Goal: Check status: Check status

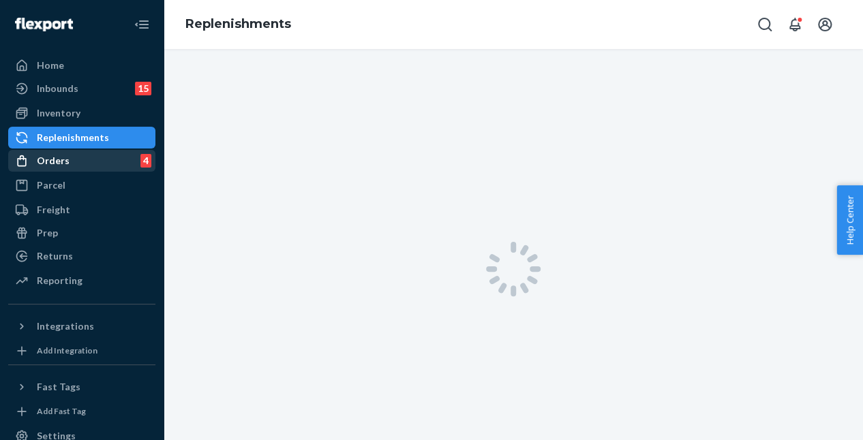
click at [110, 157] on div "Orders 4" at bounding box center [82, 160] width 144 height 19
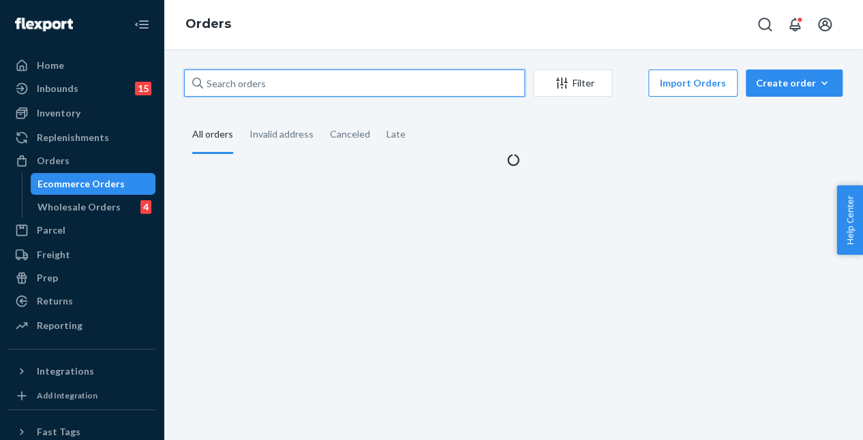
drag, startPoint x: 278, startPoint y: 76, endPoint x: 266, endPoint y: 75, distance: 12.3
click at [266, 75] on input "text" at bounding box center [354, 83] width 341 height 27
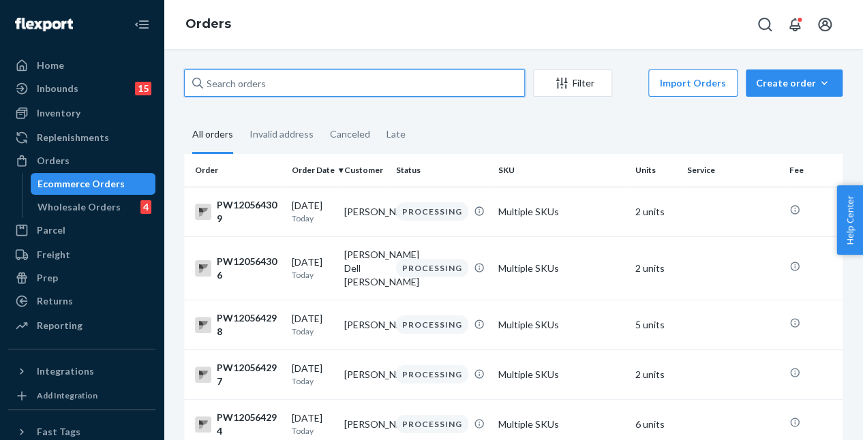
paste input "PW120180455"
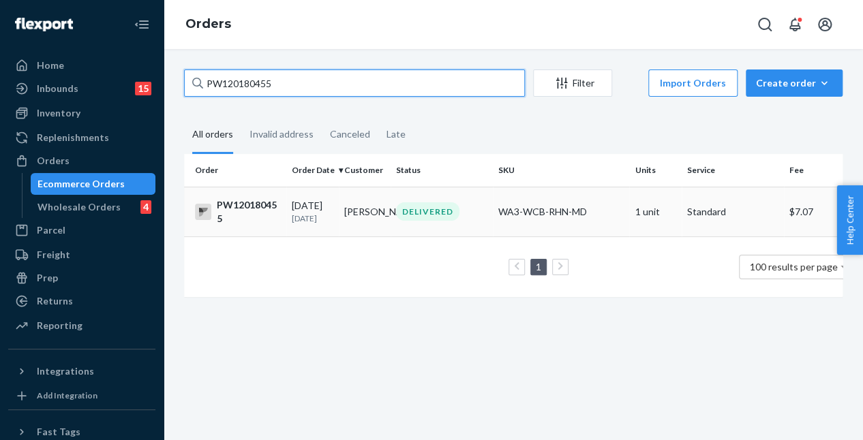
type input "PW120180455"
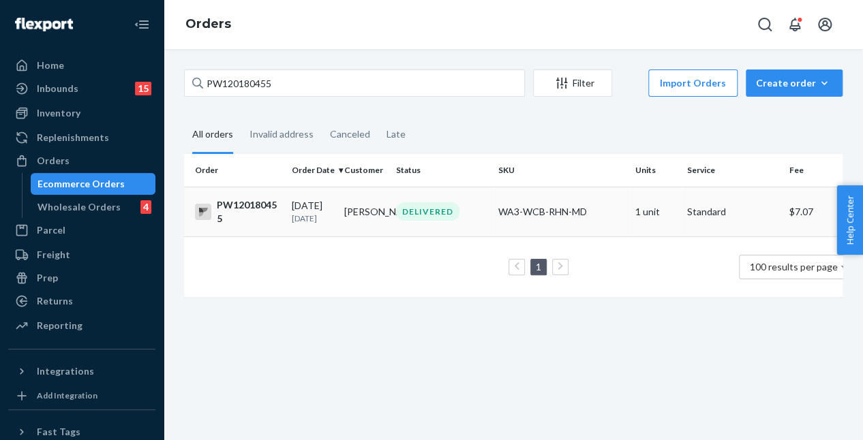
click at [382, 212] on td "Justine Wolford" at bounding box center [365, 212] width 52 height 50
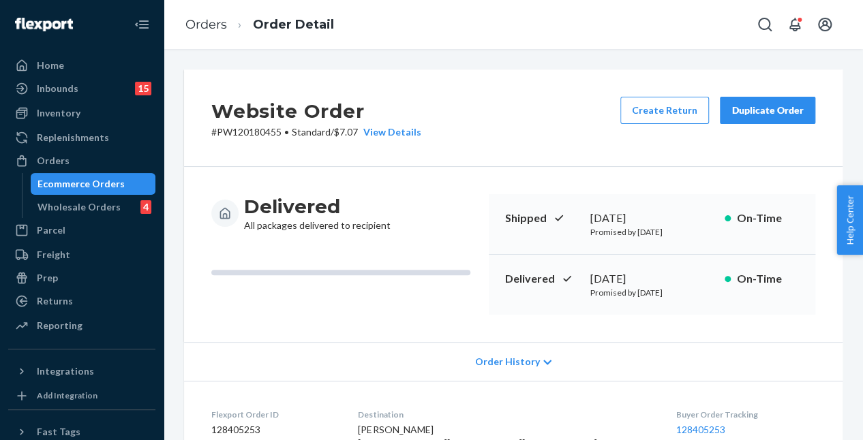
click at [489, 163] on div "Website Order # PW120180455 • Standard / $7.07 View Details Create Return Dupli…" at bounding box center [513, 118] width 658 height 97
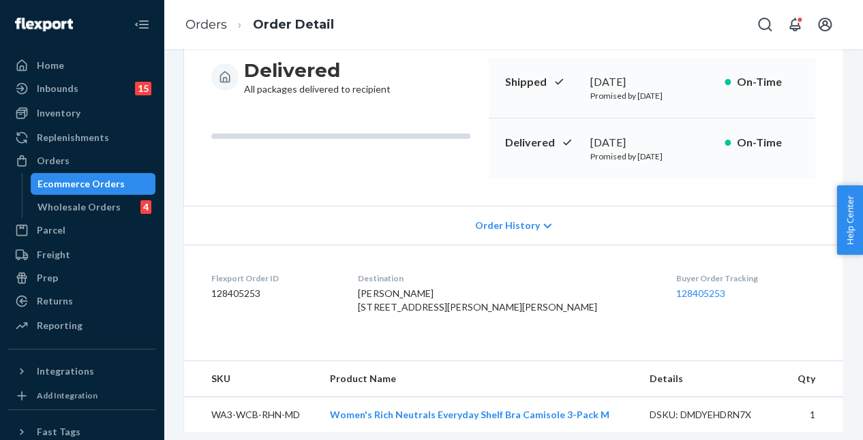
scroll to position [422, 0]
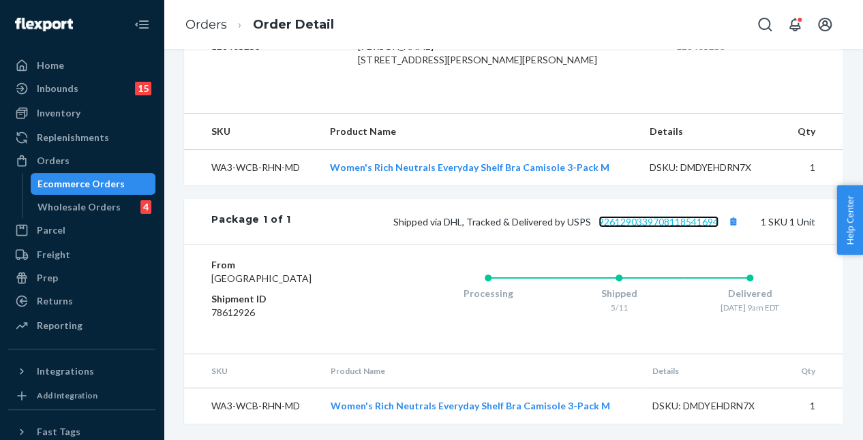
click at [658, 216] on link "9261290339708118541694" at bounding box center [658, 222] width 120 height 12
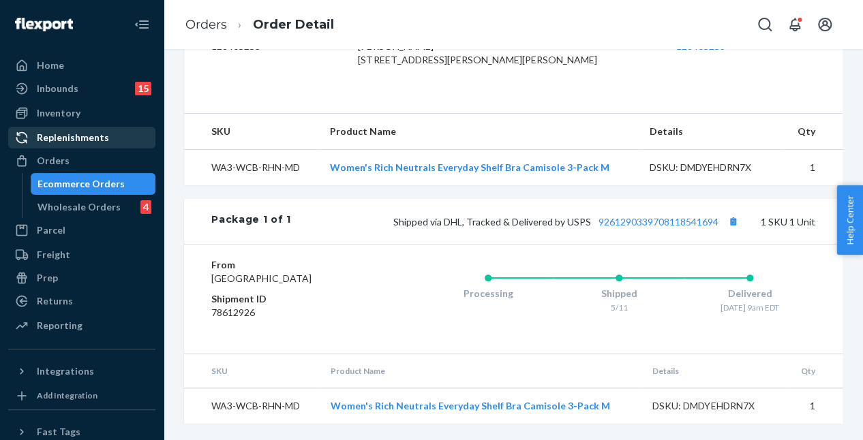
click at [93, 144] on div "Replenishments" at bounding box center [73, 138] width 72 height 14
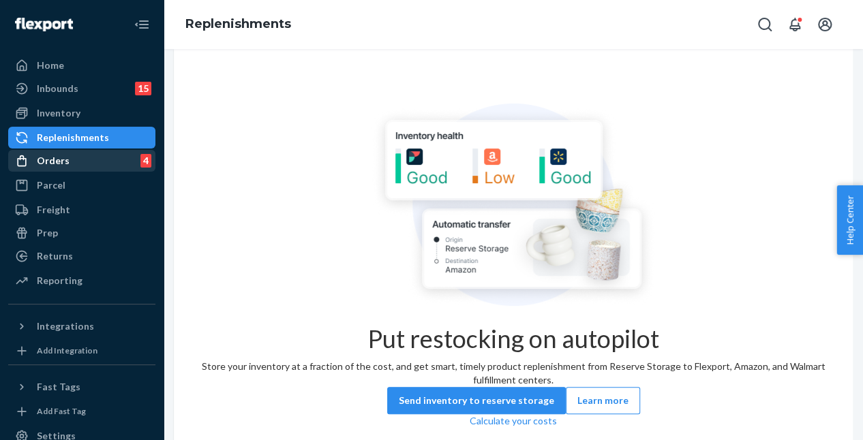
click at [93, 157] on div "Orders 4" at bounding box center [82, 160] width 144 height 19
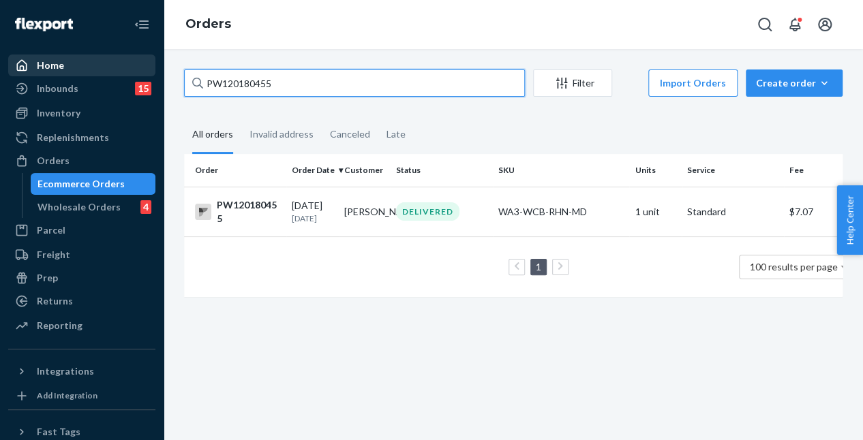
drag, startPoint x: 319, startPoint y: 81, endPoint x: 114, endPoint y: 72, distance: 204.6
click at [114, 72] on div "Home Inbounds 15 Shipping Plans Problems 15 Inventory Products Branded Packagin…" at bounding box center [431, 220] width 863 height 440
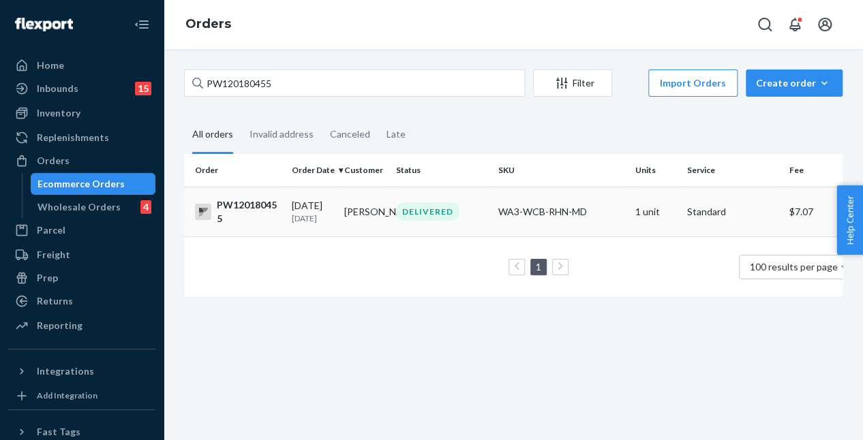
click at [347, 209] on td "Justine Wolford" at bounding box center [365, 212] width 52 height 50
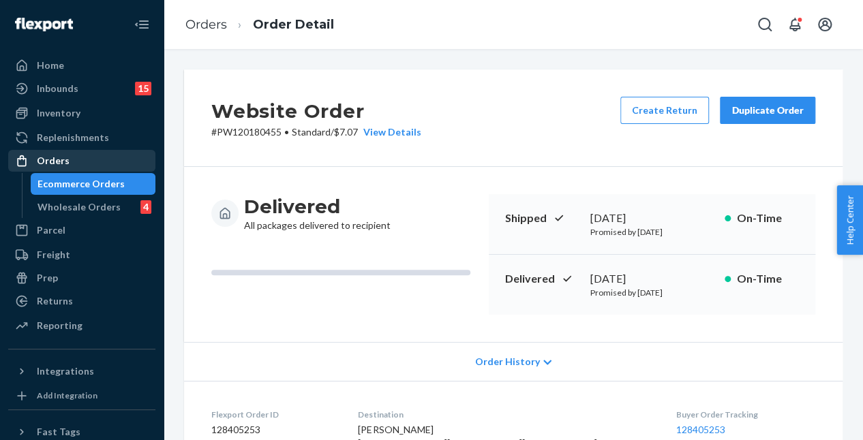
drag, startPoint x: 59, startPoint y: 166, endPoint x: 82, endPoint y: 164, distance: 22.5
click at [60, 165] on div "Orders" at bounding box center [53, 161] width 33 height 14
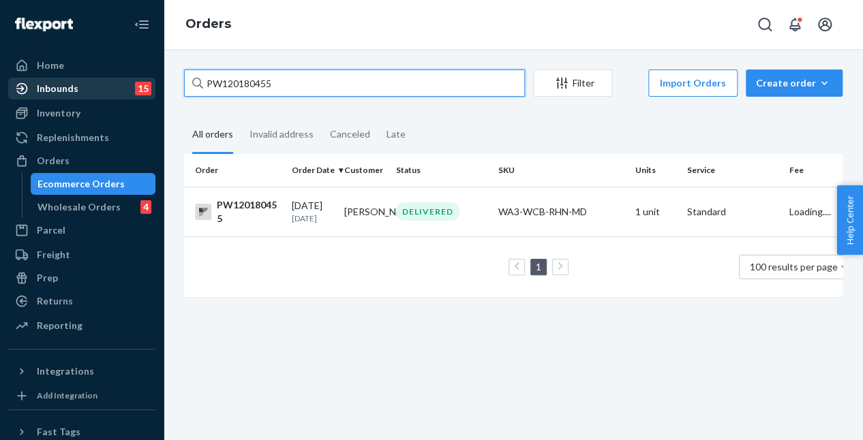
drag, startPoint x: 313, startPoint y: 84, endPoint x: 127, endPoint y: 95, distance: 186.3
click at [129, 95] on div "Home Inbounds 15 Shipping Plans Problems 15 Inventory Products Branded Packagin…" at bounding box center [431, 220] width 863 height 440
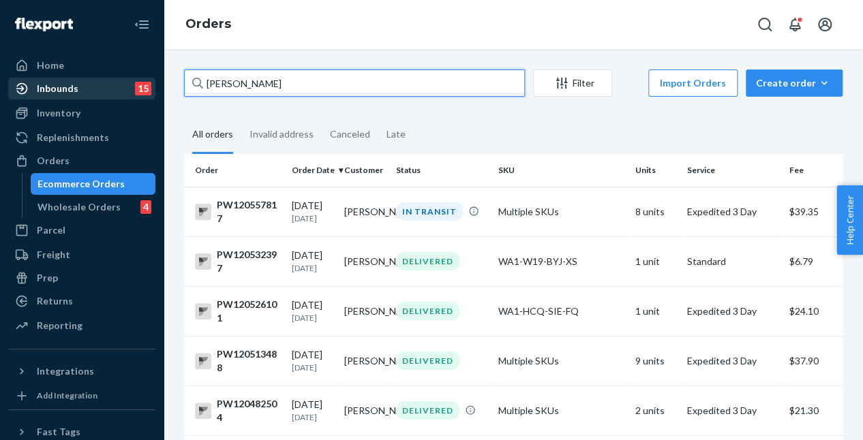
type input "ilyssa rodriguez"
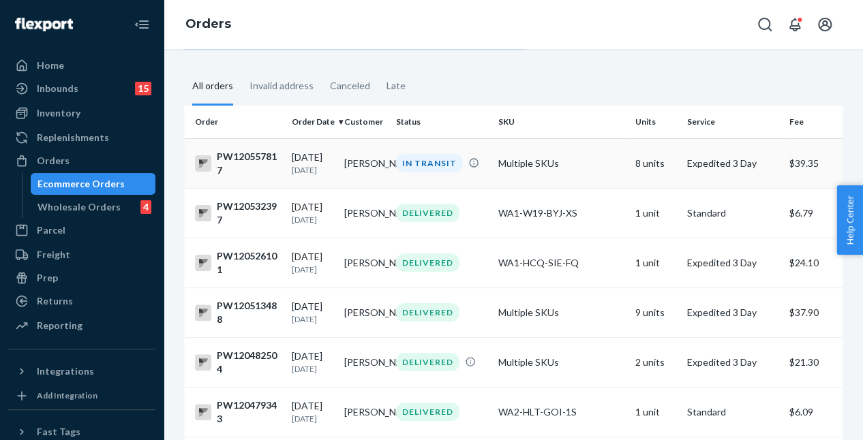
scroll to position [68, 0]
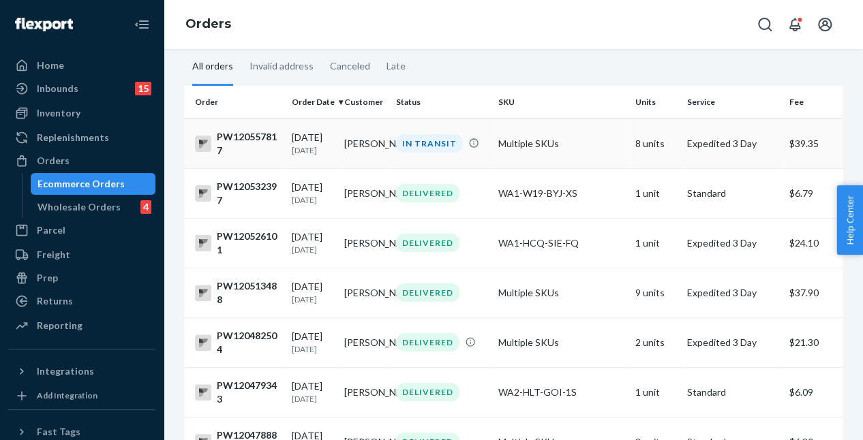
click at [415, 125] on td "IN TRANSIT" at bounding box center [441, 144] width 102 height 50
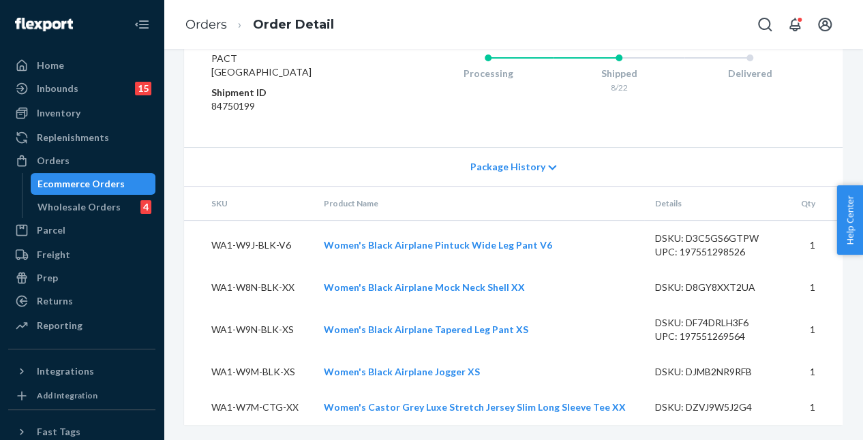
scroll to position [1295, 0]
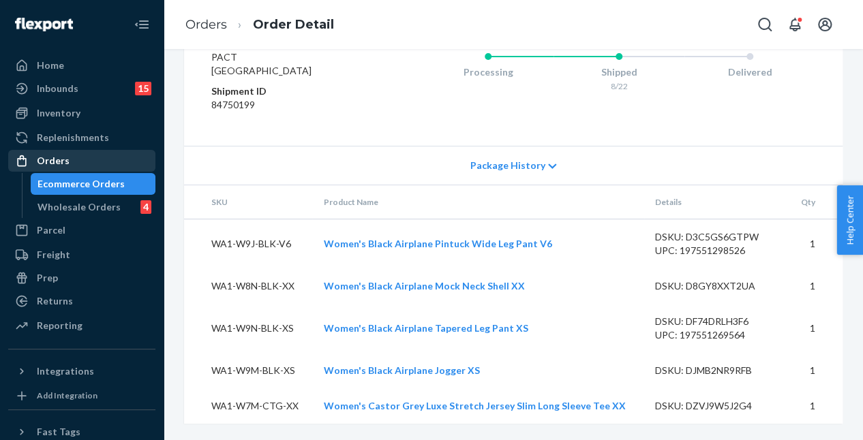
click at [56, 164] on div "Orders" at bounding box center [53, 161] width 33 height 14
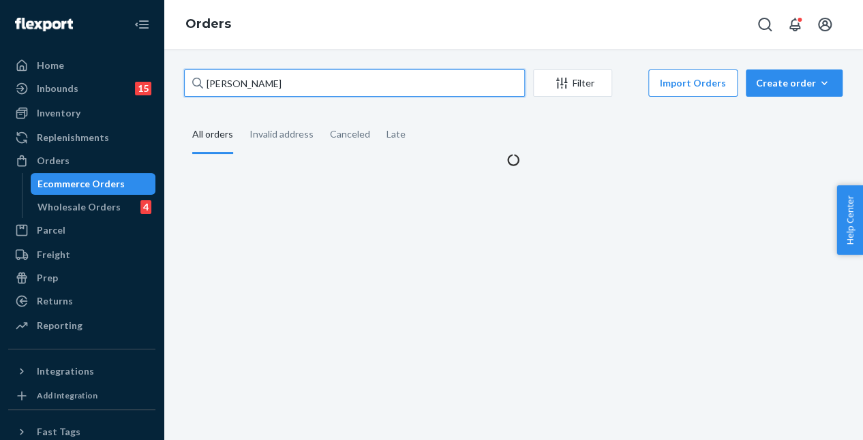
drag, startPoint x: 315, startPoint y: 83, endPoint x: 147, endPoint y: 95, distance: 168.7
click at [147, 95] on div "Home Inbounds 15 Shipping Plans Problems 15 Inventory Products Branded Packagin…" at bounding box center [431, 220] width 863 height 440
paste input "PW120563681"
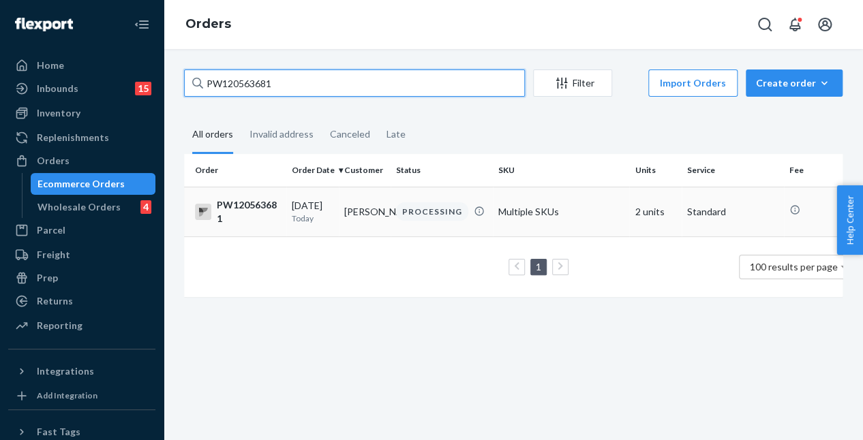
type input "PW120563681"
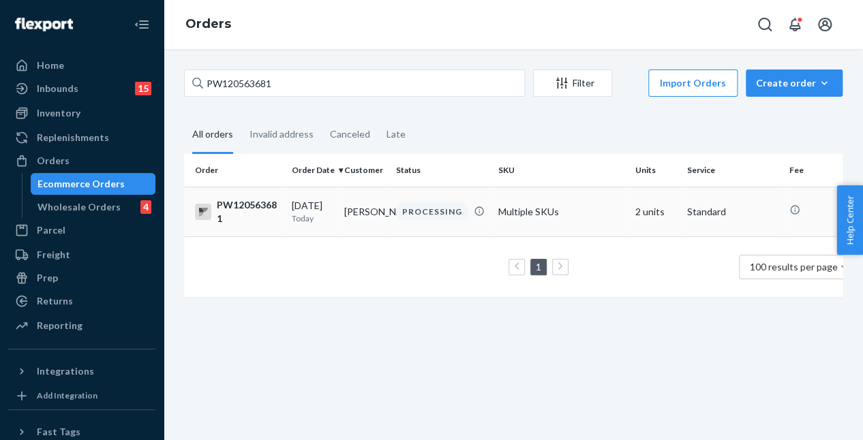
click at [418, 224] on td "PROCESSING" at bounding box center [441, 212] width 102 height 50
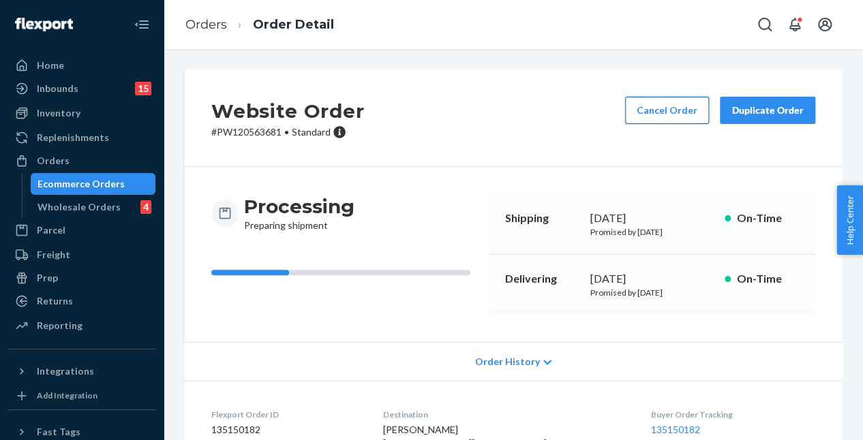
click at [658, 122] on button "Cancel Order" at bounding box center [667, 110] width 84 height 27
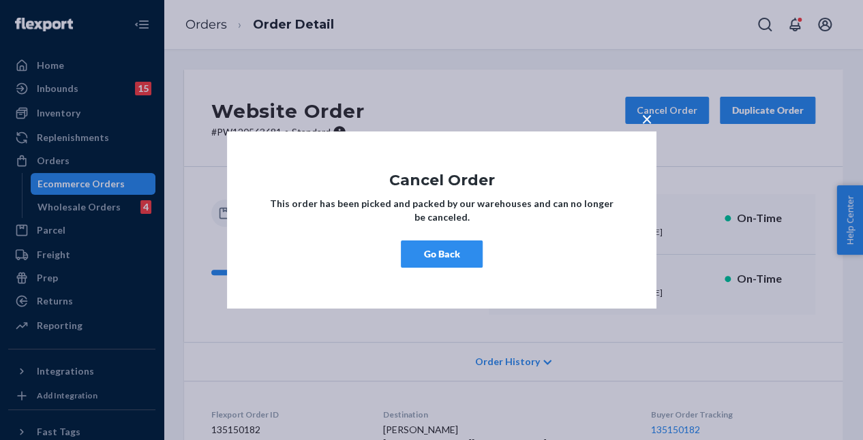
click at [452, 250] on button "Go Back" at bounding box center [442, 254] width 82 height 27
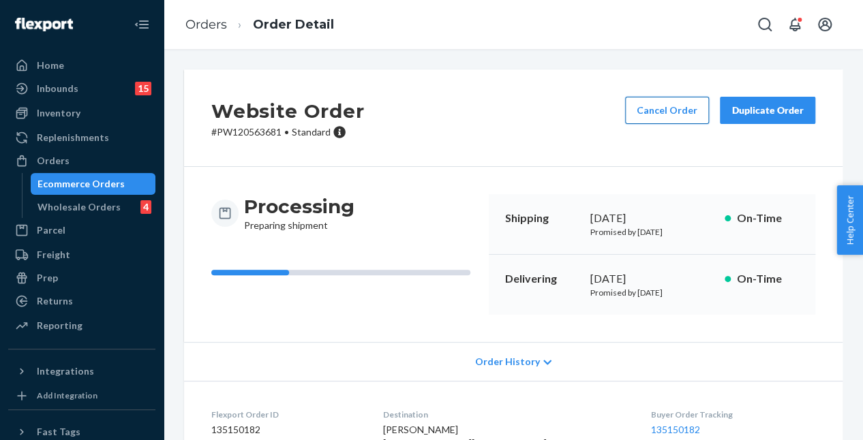
click at [651, 110] on button "Cancel Order" at bounding box center [667, 110] width 84 height 27
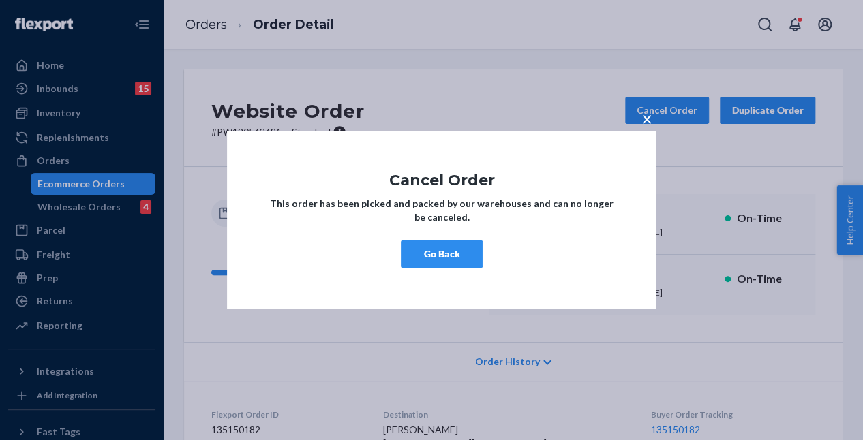
click at [455, 258] on button "Go Back" at bounding box center [442, 254] width 82 height 27
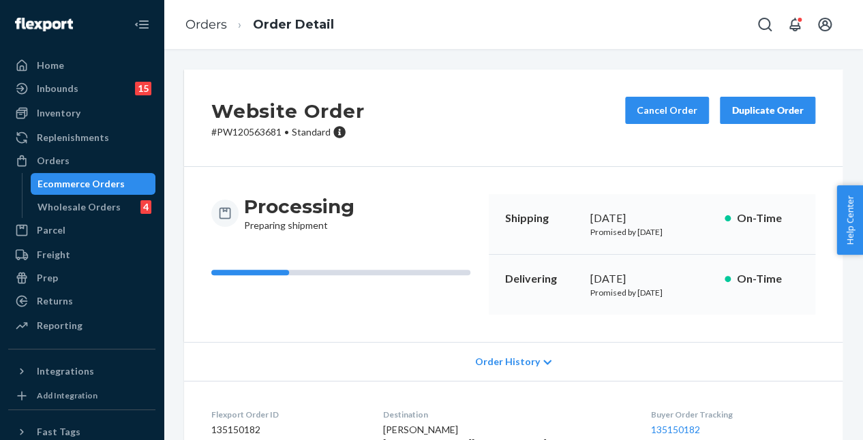
click at [450, 174] on div "Processing Preparing shipment Shipping August 24, 2025 Promised by August 25, 2…" at bounding box center [513, 254] width 658 height 175
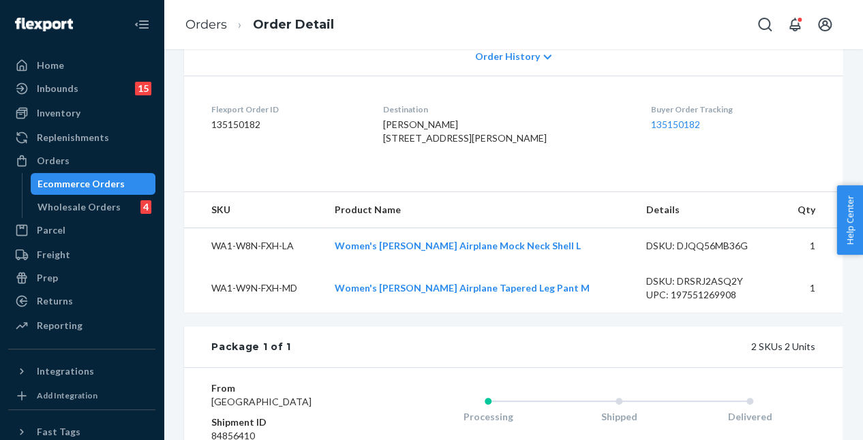
scroll to position [517, 0]
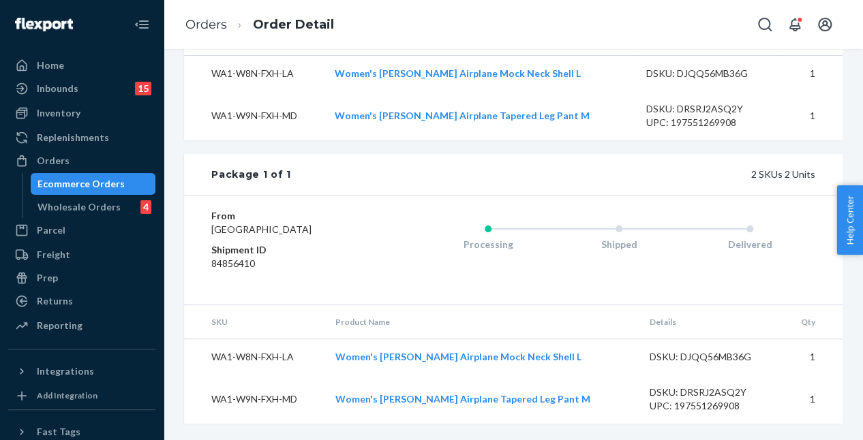
click at [368, 276] on div "Processing Shipped Delivered" at bounding box center [591, 250] width 447 height 82
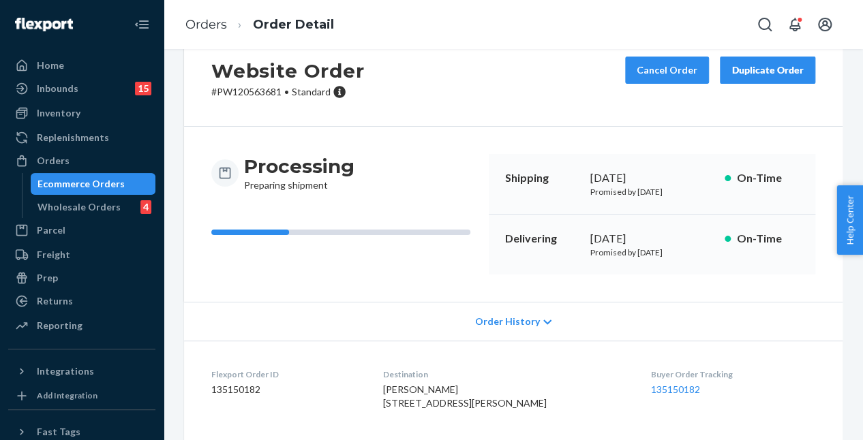
scroll to position [0, 0]
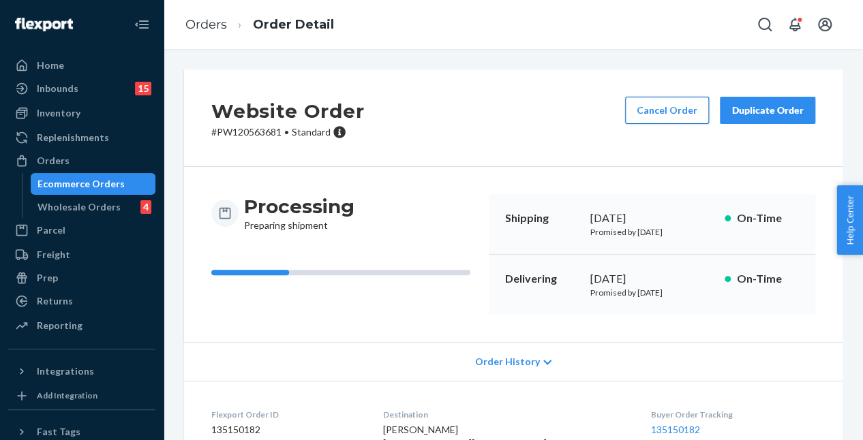
click at [659, 110] on button "Cancel Order" at bounding box center [667, 110] width 84 height 27
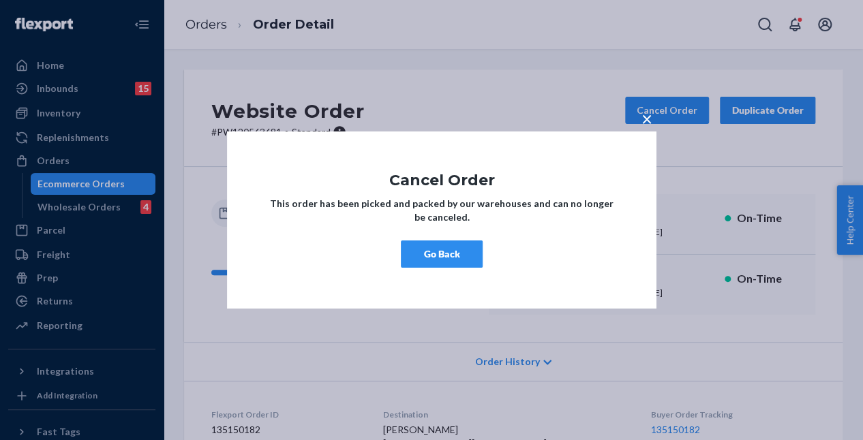
click at [433, 261] on button "Go Back" at bounding box center [442, 254] width 82 height 27
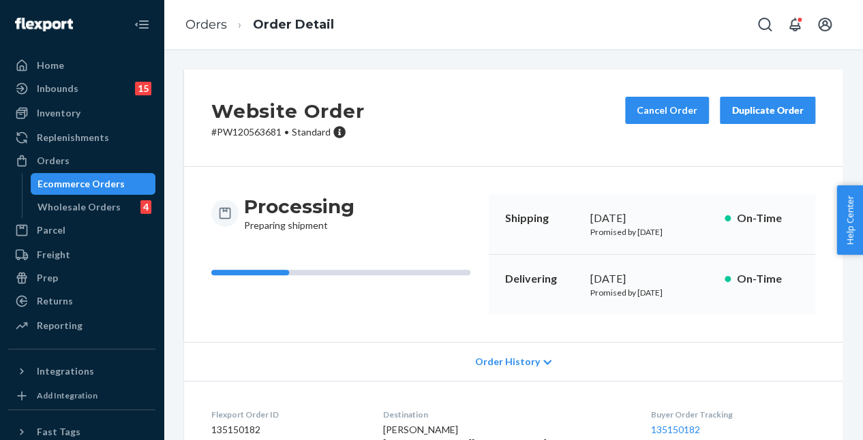
click at [472, 73] on div "Website Order # PW120563681 • Standard Cancel Order Duplicate Order" at bounding box center [513, 118] width 658 height 97
click at [78, 153] on div "Orders" at bounding box center [82, 160] width 144 height 19
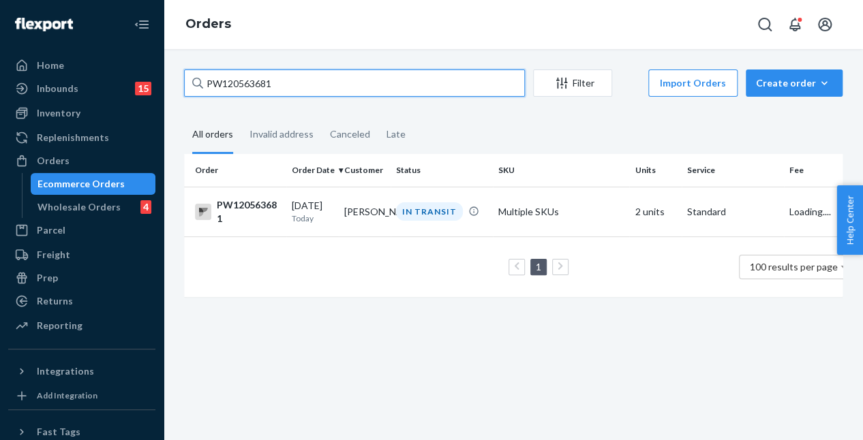
drag, startPoint x: 317, startPoint y: 82, endPoint x: 178, endPoint y: 70, distance: 139.5
click at [169, 63] on div "PW120563681 Filter Import Orders Create order Ecommerce order Removal order All…" at bounding box center [513, 244] width 699 height 391
paste input "37103"
type input "PW120537103"
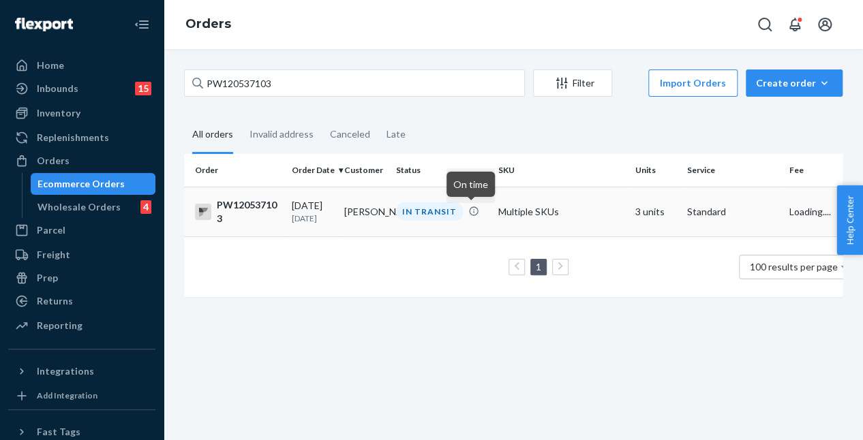
click at [425, 228] on td "IN TRANSIT" at bounding box center [441, 212] width 102 height 50
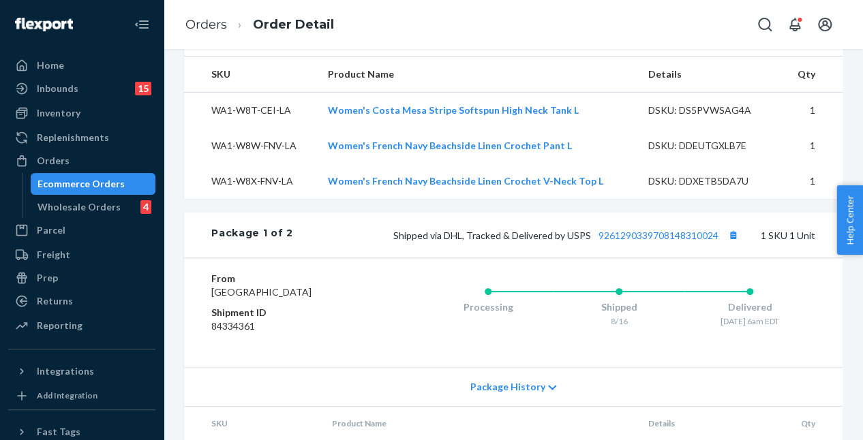
scroll to position [545, 0]
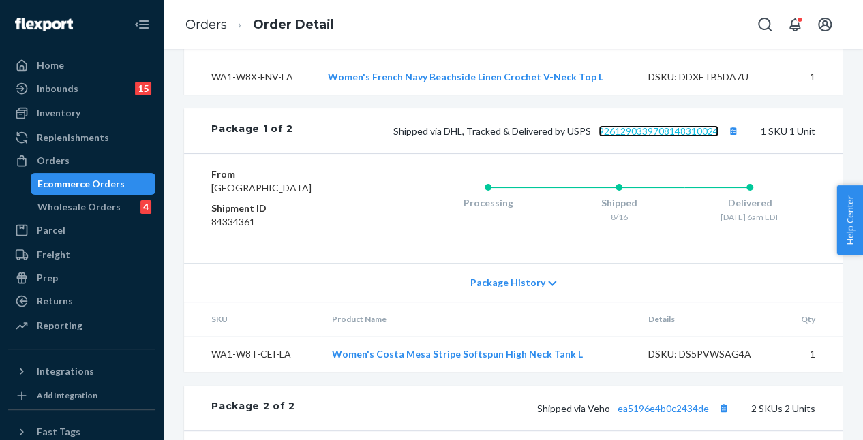
click at [627, 137] on link "9261290339708148310024" at bounding box center [658, 131] width 120 height 12
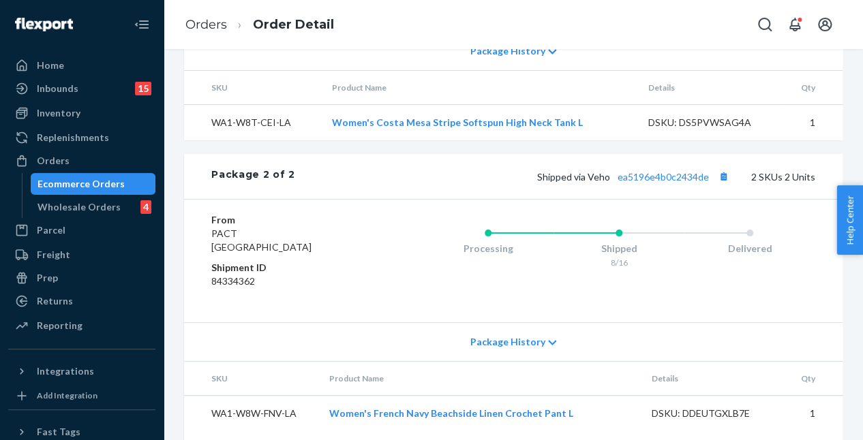
scroll to position [859, 0]
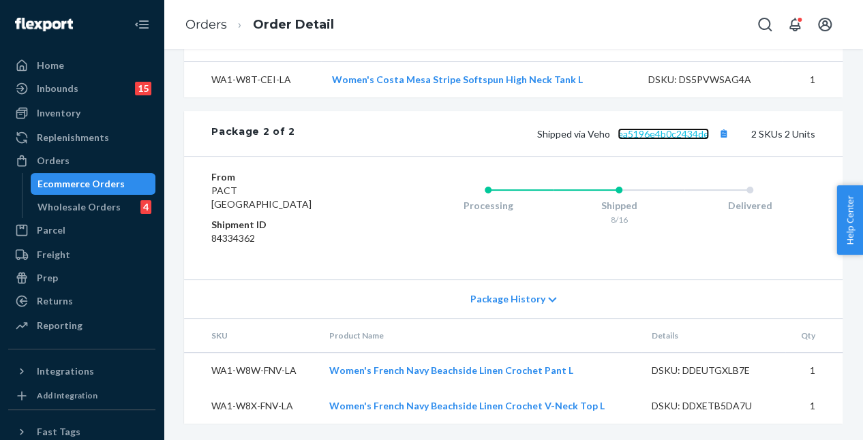
click at [656, 136] on link "ea5196e4b0c2434de" at bounding box center [662, 134] width 91 height 12
click at [101, 156] on div "Orders" at bounding box center [82, 160] width 144 height 19
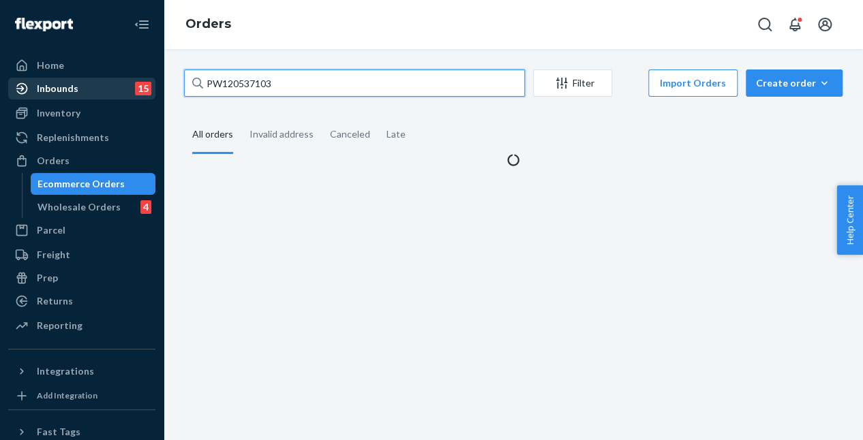
drag, startPoint x: 296, startPoint y: 88, endPoint x: 80, endPoint y: 95, distance: 216.8
click at [80, 95] on div "Home Inbounds 15 Shipping Plans Problems 15 Inventory Products Branded Packagin…" at bounding box center [431, 220] width 863 height 440
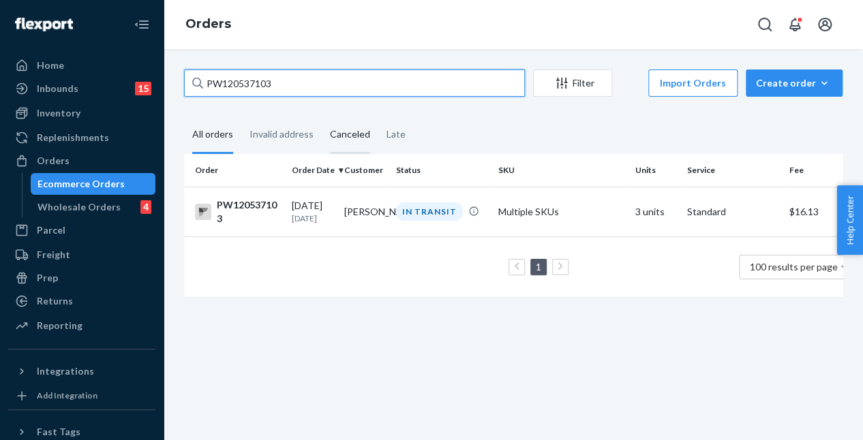
paste input "09101"
type input "PW120509101"
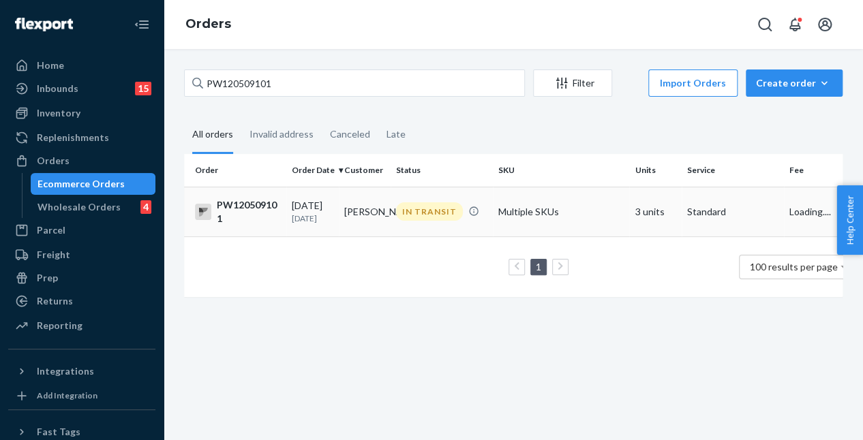
click at [428, 228] on td "IN TRANSIT" at bounding box center [441, 212] width 102 height 50
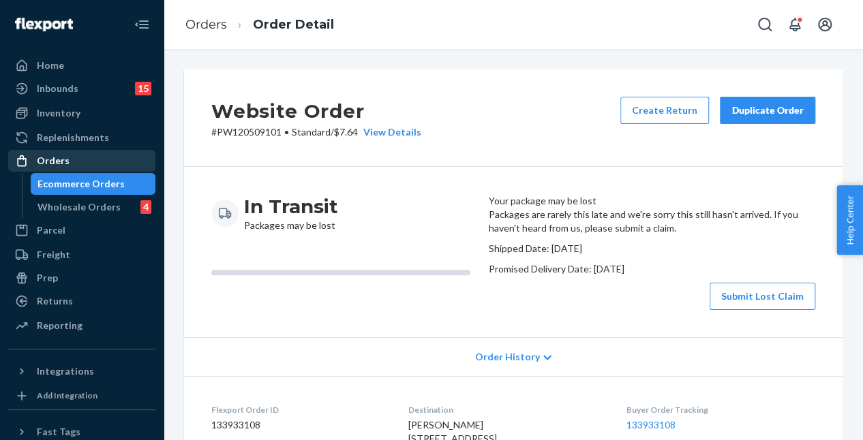
click at [60, 170] on div "Orders" at bounding box center [82, 160] width 144 height 19
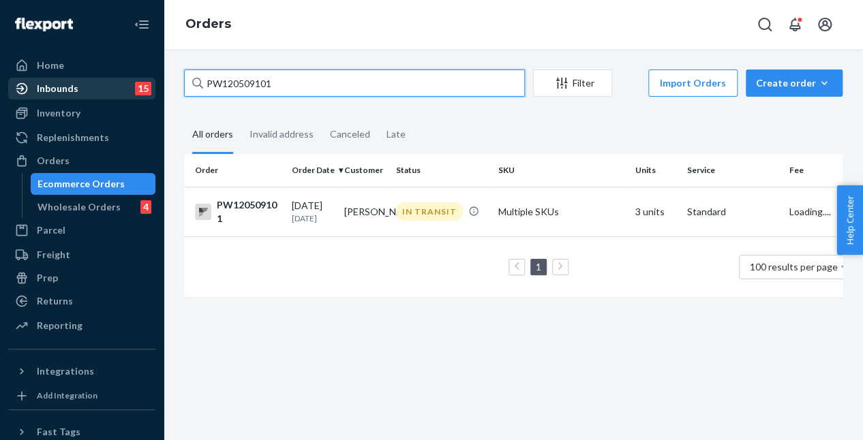
drag, startPoint x: 279, startPoint y: 87, endPoint x: 135, endPoint y: 84, distance: 144.5
click at [135, 84] on div "Home Inbounds 15 Shipping Plans Problems 15 Inventory Products Branded Packagin…" at bounding box center [431, 220] width 863 height 440
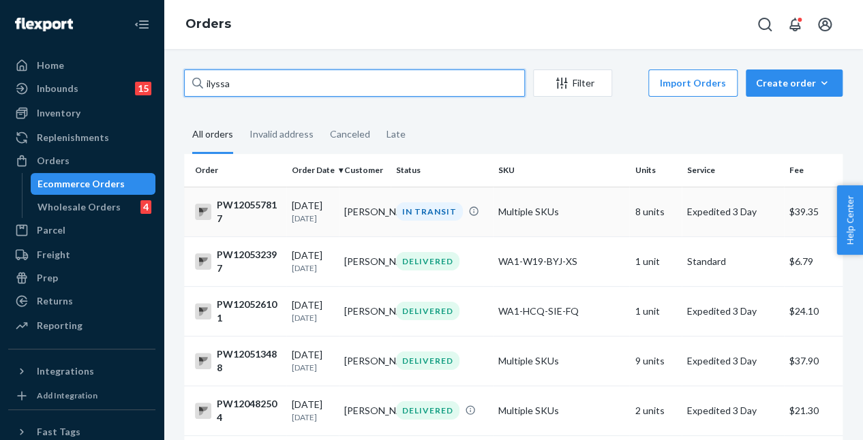
type input "ilyssa"
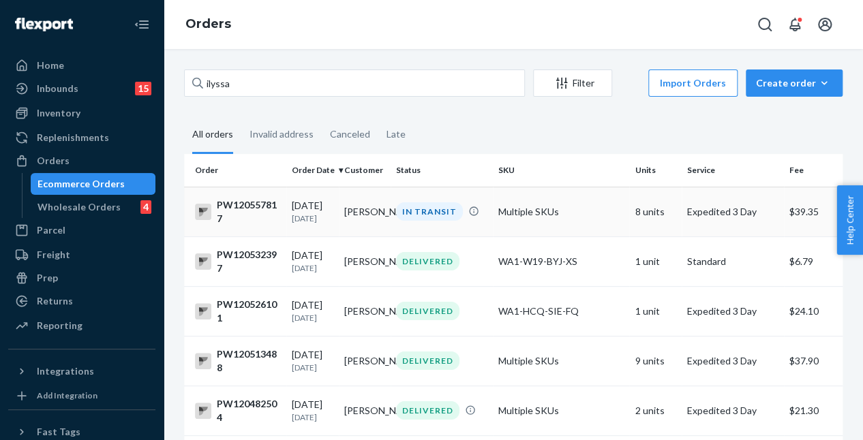
click at [463, 209] on div "IN TRANSIT" at bounding box center [441, 211] width 97 height 18
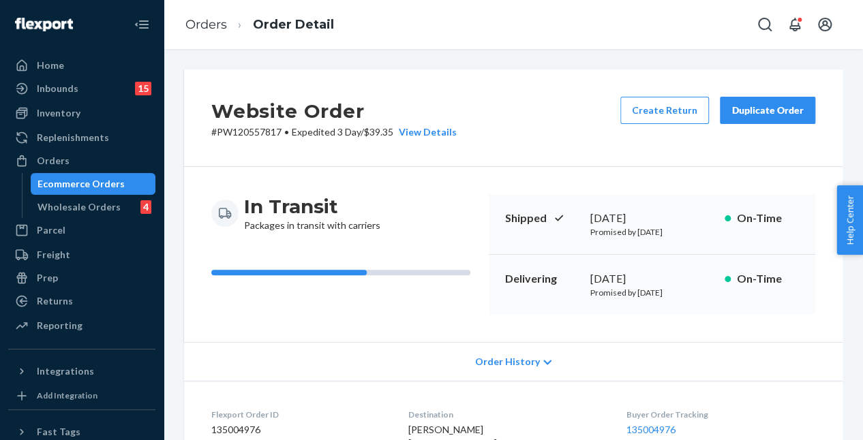
click at [168, 193] on div "Website Order # PW120557817 • Expedited 3 Day / $39.35 View Details Create Retu…" at bounding box center [513, 244] width 699 height 391
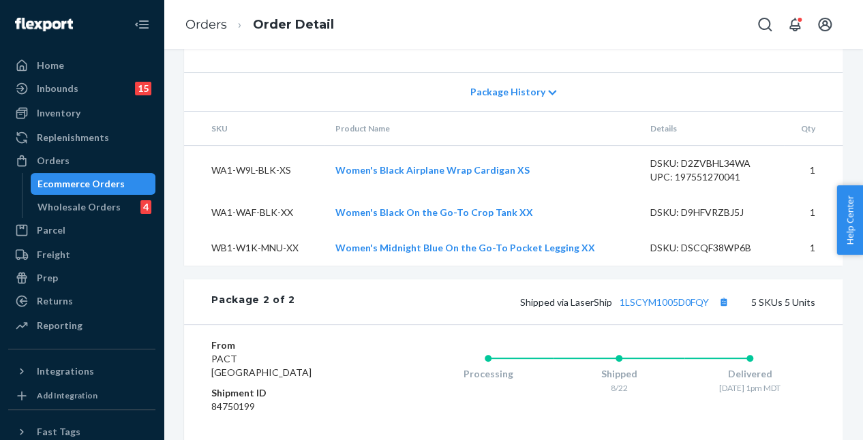
scroll to position [818, 0]
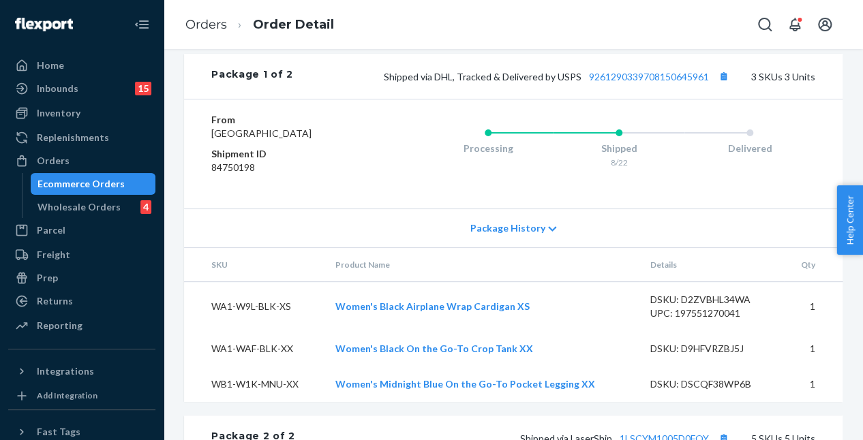
click at [78, 168] on div "Orders" at bounding box center [82, 160] width 144 height 19
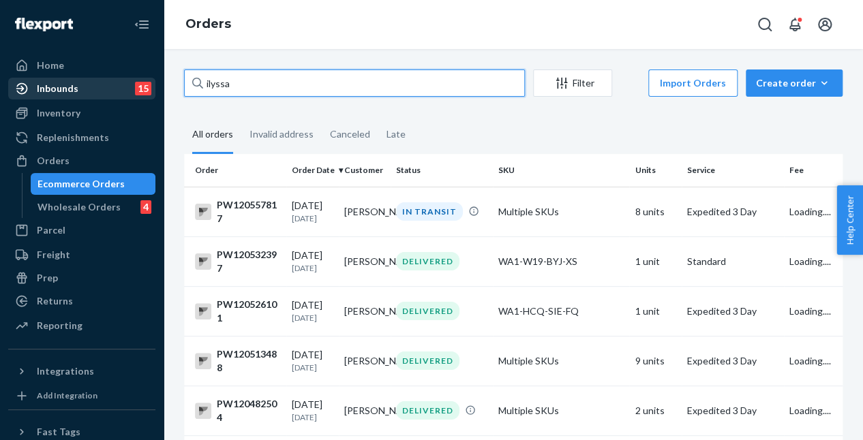
drag, startPoint x: 267, startPoint y: 84, endPoint x: 110, endPoint y: 88, distance: 157.5
click at [112, 87] on div "Home Inbounds 15 Shipping Plans Problems 15 Inventory Products Branded Packagin…" at bounding box center [431, 220] width 863 height 440
paste input "PW120541859"
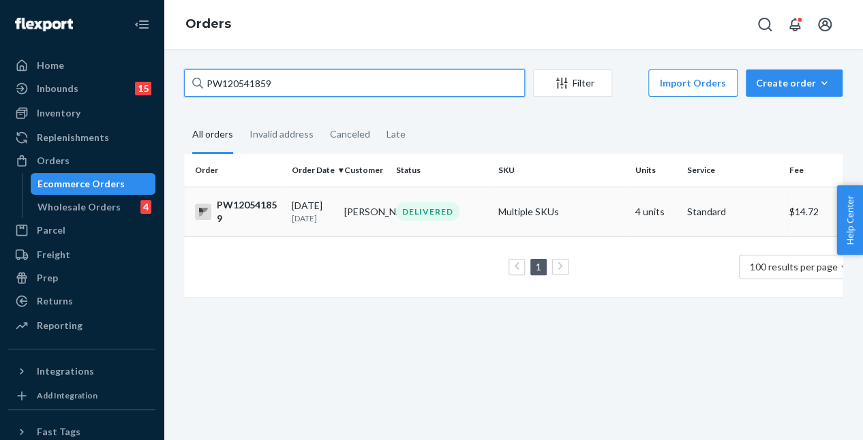
type input "PW120541859"
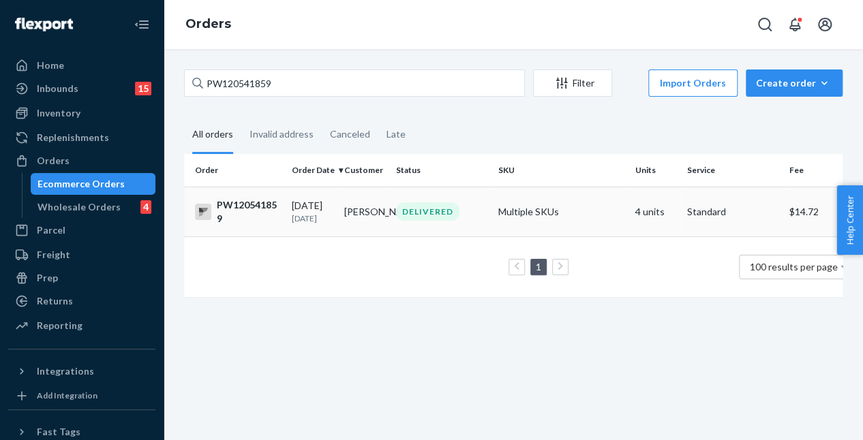
click at [422, 210] on div "DELIVERED" at bounding box center [427, 211] width 63 height 18
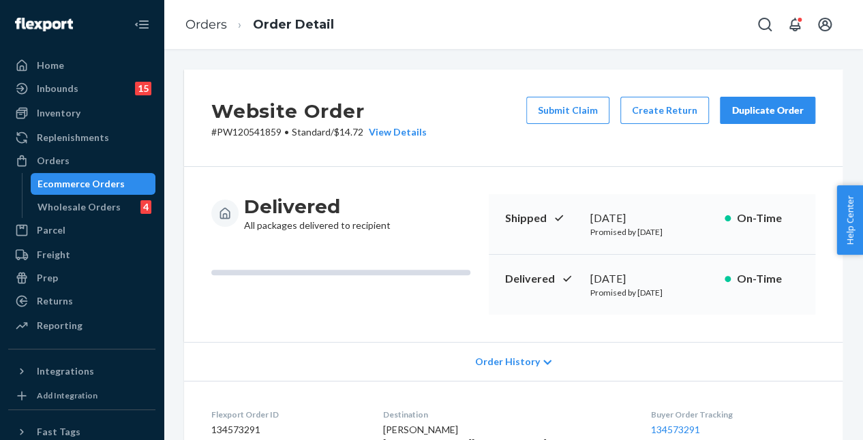
click at [502, 155] on div "Website Order # PW120541859 • Standard / $14.72 View Details Submit Claim Creat…" at bounding box center [513, 118] width 658 height 97
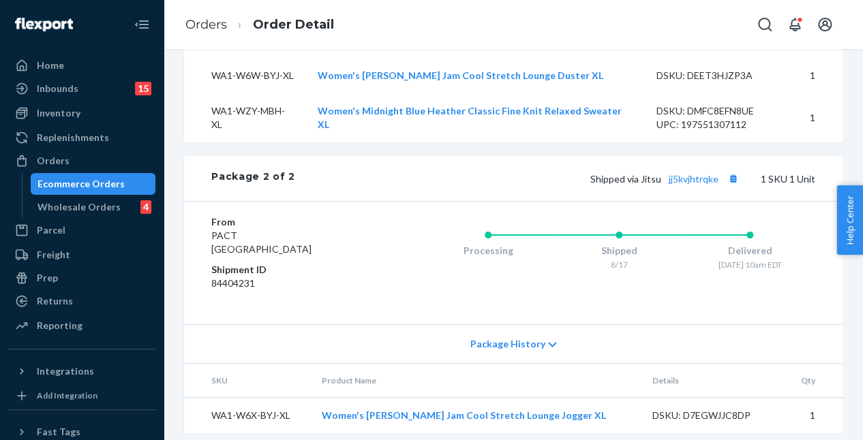
scroll to position [957, 0]
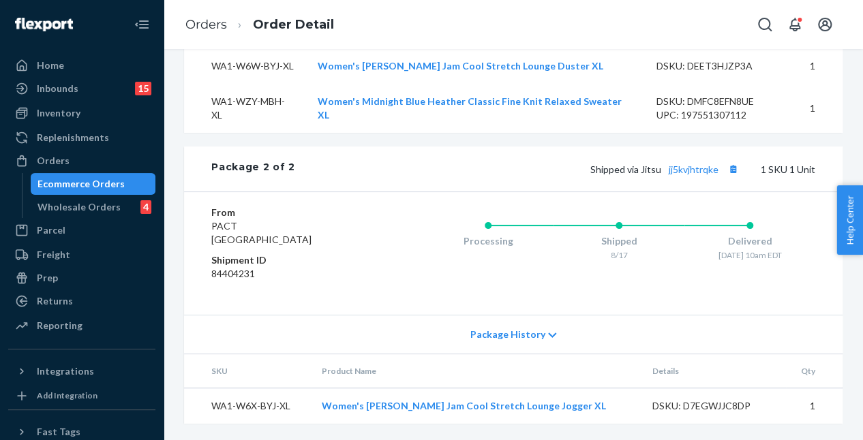
click at [502, 155] on div "Package 2 of 2 Shipped via Jitsu jj5kvjhtrqke 1 SKU 1 Unit" at bounding box center [513, 169] width 658 height 45
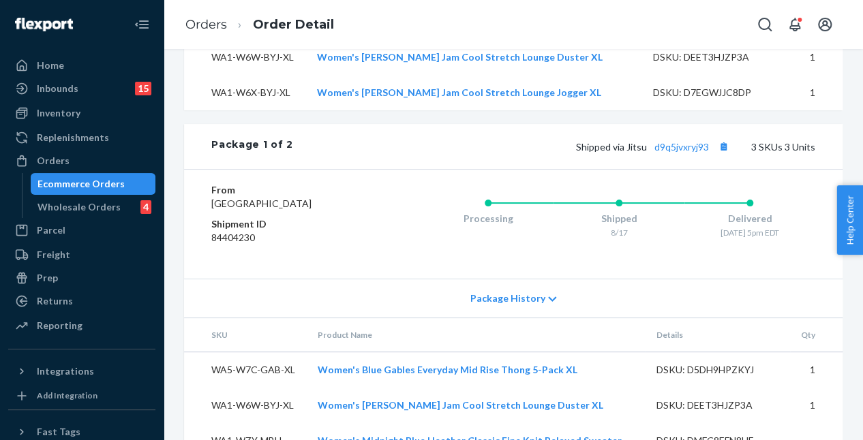
scroll to position [616, 0]
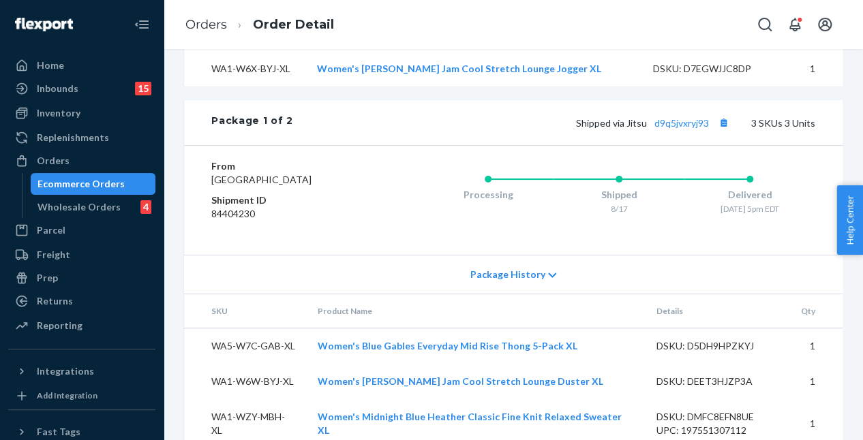
click at [497, 108] on div "Website Order # PW120541859 • Standard / $14.72 View Details Submit Claim Creat…" at bounding box center [513, 97] width 658 height 1286
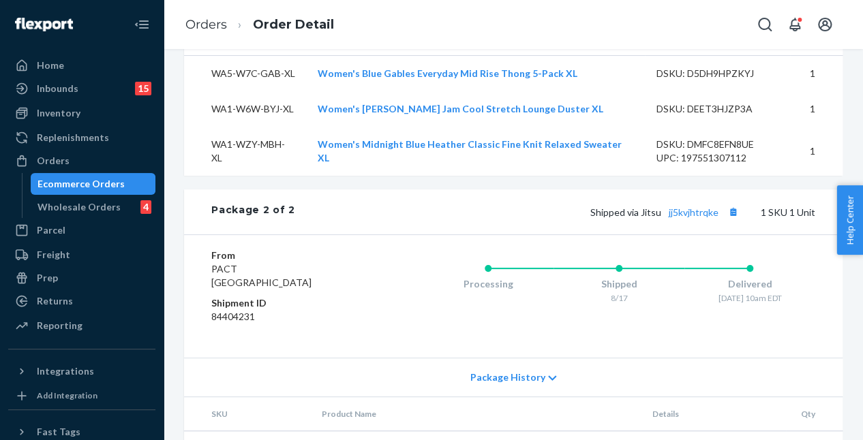
scroll to position [957, 0]
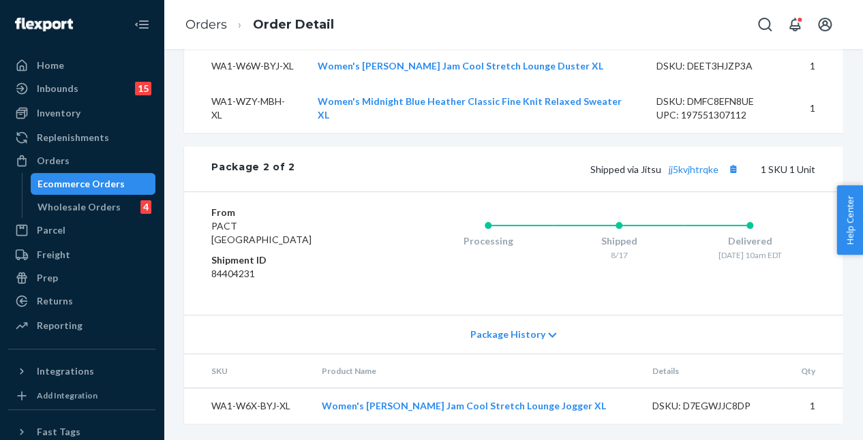
drag, startPoint x: 112, startPoint y: 165, endPoint x: 143, endPoint y: 149, distance: 35.0
click at [112, 165] on div "Orders" at bounding box center [82, 160] width 144 height 19
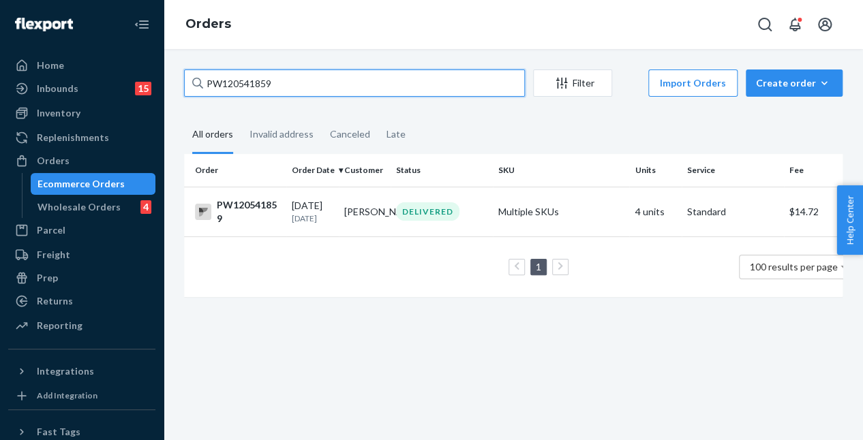
drag, startPoint x: 288, startPoint y: 83, endPoint x: 151, endPoint y: 84, distance: 137.0
click at [151, 83] on div "Home Inbounds 15 Shipping Plans Problems 15 Inventory Products Branded Packagin…" at bounding box center [431, 220] width 863 height 440
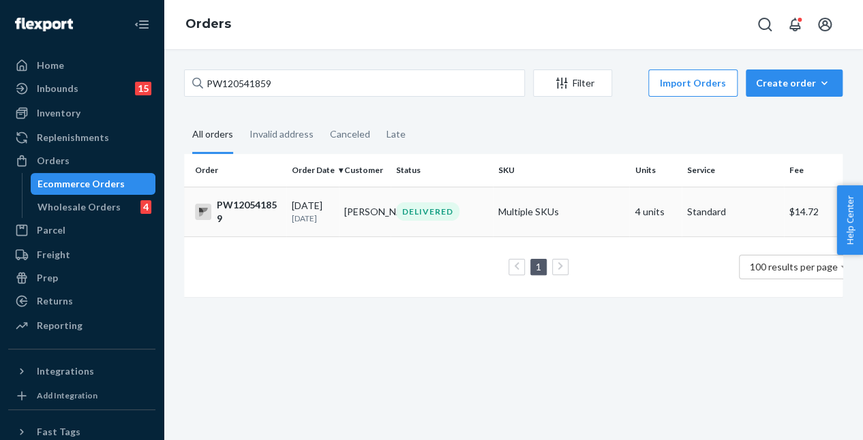
click at [369, 221] on td "Elena Gwynn" at bounding box center [365, 212] width 52 height 50
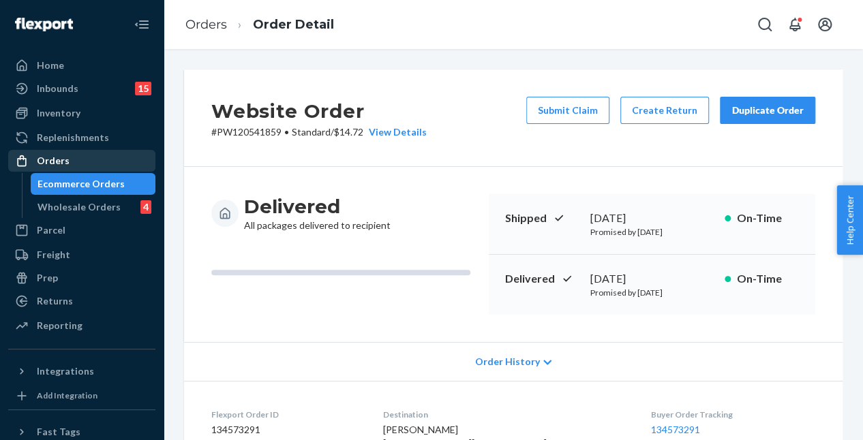
click at [102, 160] on div "Orders" at bounding box center [82, 160] width 144 height 19
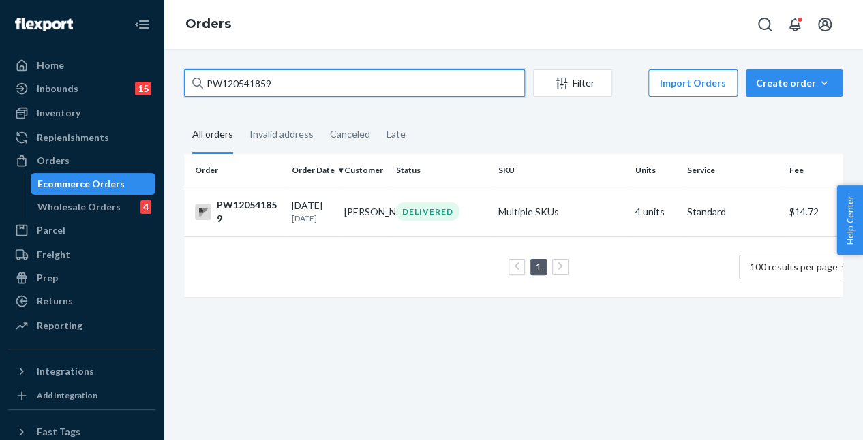
click at [289, 93] on input "PW120541859" at bounding box center [354, 83] width 341 height 27
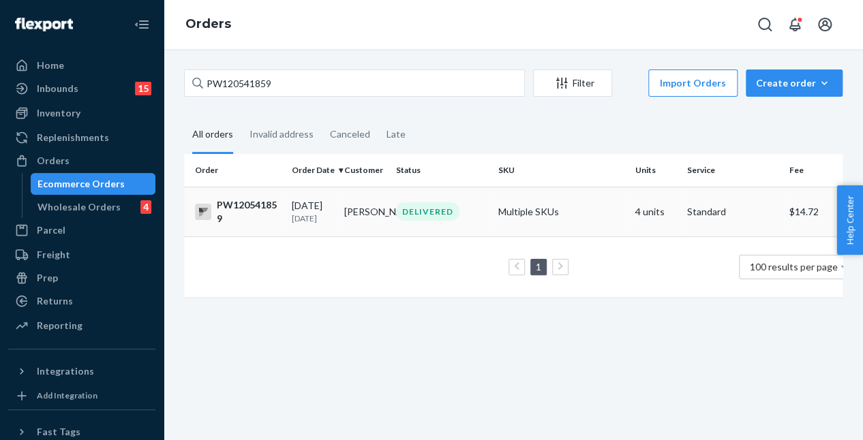
click at [353, 228] on td "Elena Gwynn" at bounding box center [365, 212] width 52 height 50
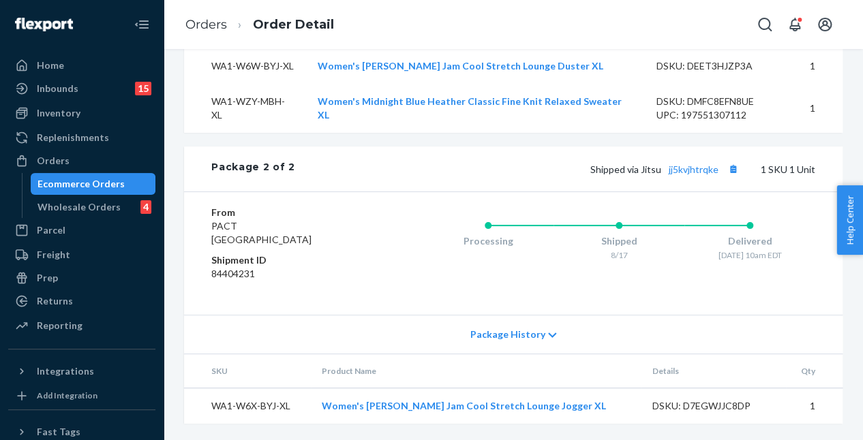
scroll to position [752, 0]
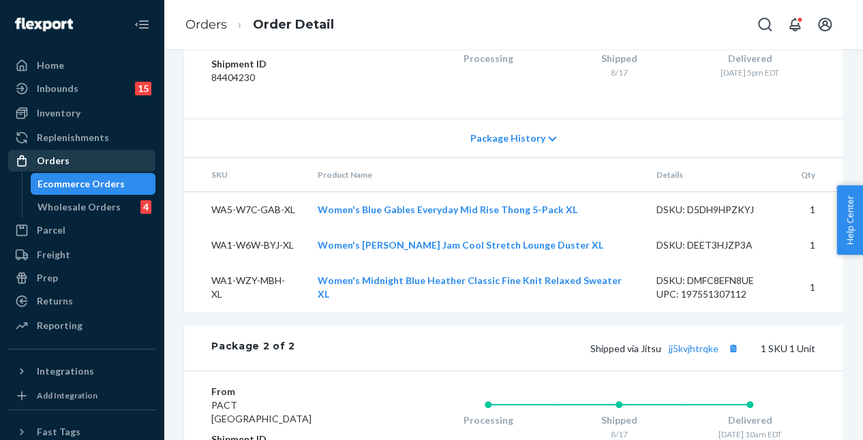
click at [64, 160] on div "Orders" at bounding box center [53, 161] width 33 height 14
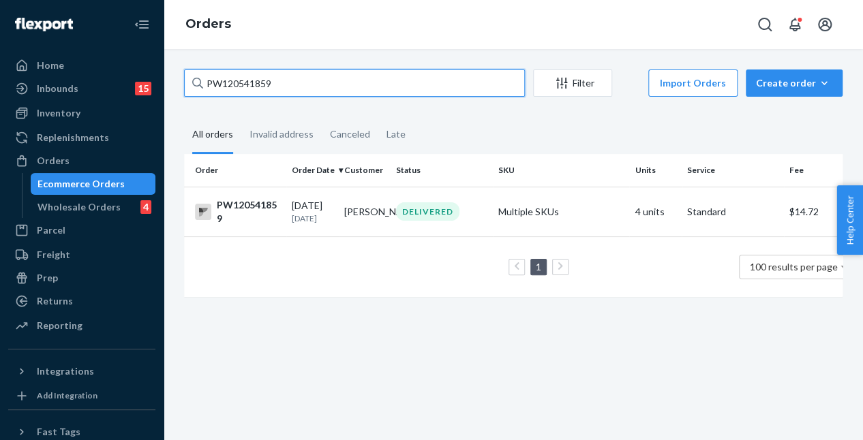
drag, startPoint x: 243, startPoint y: 69, endPoint x: 161, endPoint y: 67, distance: 81.8
click at [161, 67] on div "Home Inbounds 15 Shipping Plans Problems 15 Inventory Products Branded Packagin…" at bounding box center [431, 220] width 863 height 440
paste input "01704"
type input "PW120501704"
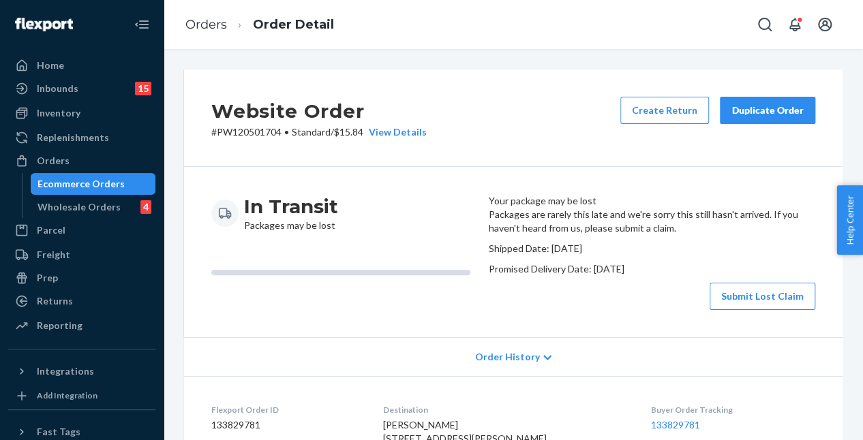
click at [446, 186] on div "In Transit Packages may be lost Your package may be lost Packages are rarely th…" at bounding box center [513, 252] width 658 height 170
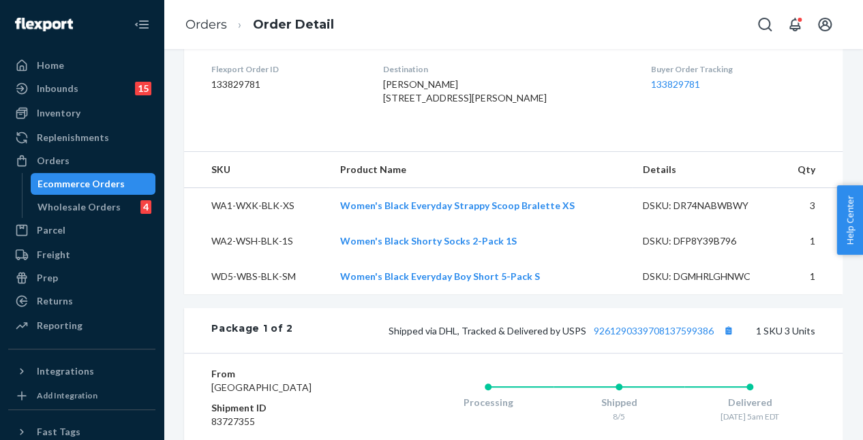
scroll to position [750, 0]
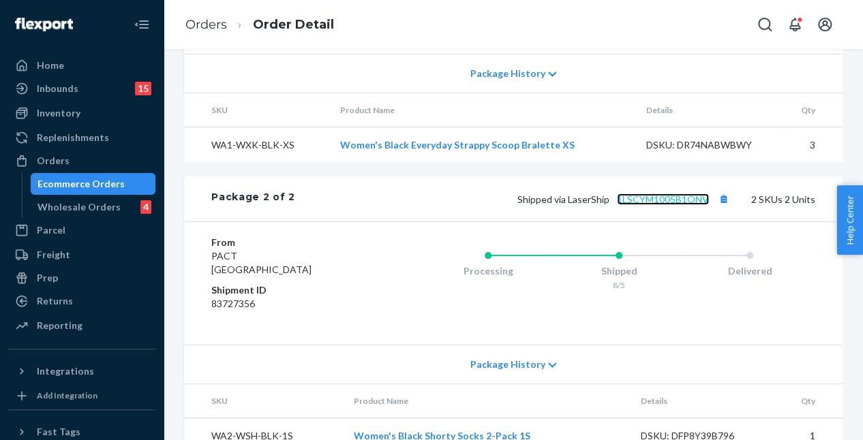
click at [642, 205] on link "1LSCYM1005B1ONV" at bounding box center [663, 200] width 92 height 12
click at [95, 155] on div "Orders" at bounding box center [82, 160] width 144 height 19
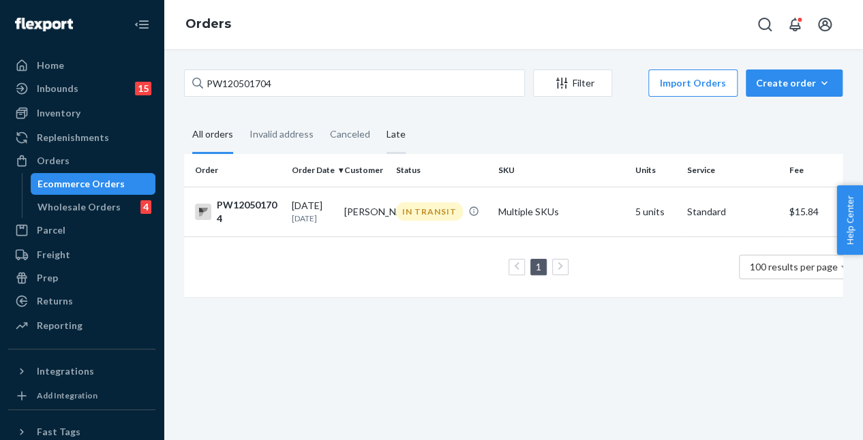
click at [399, 121] on div "Late" at bounding box center [395, 135] width 19 height 37
click at [378, 117] on input "Late" at bounding box center [378, 117] width 0 height 0
click at [220, 134] on div "All orders" at bounding box center [212, 135] width 41 height 37
click at [184, 117] on input "All orders" at bounding box center [184, 117] width 0 height 0
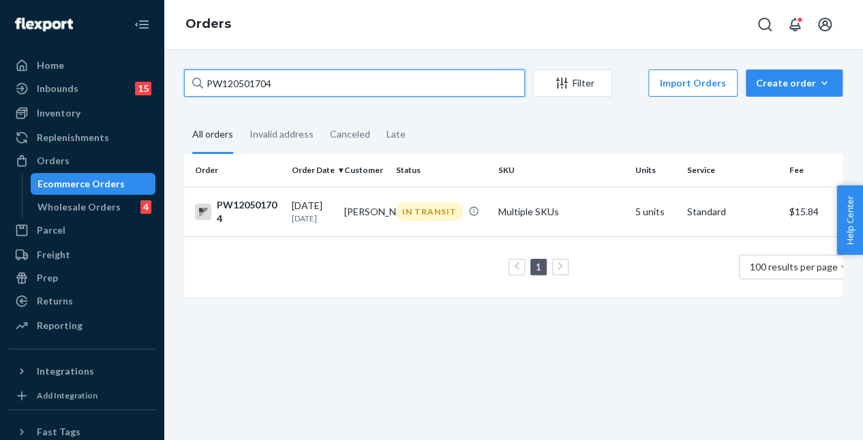
drag, startPoint x: 279, startPoint y: 87, endPoint x: 175, endPoint y: 89, distance: 104.3
click at [175, 89] on div "PW120501704 Filter Import Orders Create order Ecommerce order Removal order All…" at bounding box center [513, 190] width 679 height 241
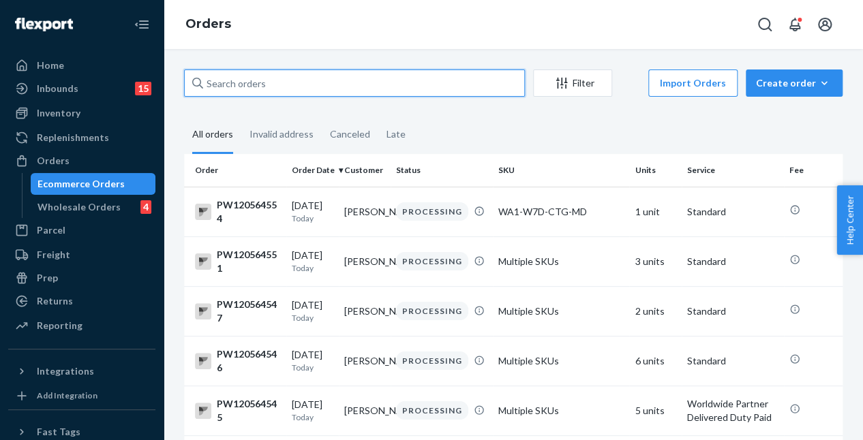
click at [274, 80] on input "text" at bounding box center [354, 83] width 341 height 27
click at [243, 84] on input "text" at bounding box center [354, 83] width 341 height 27
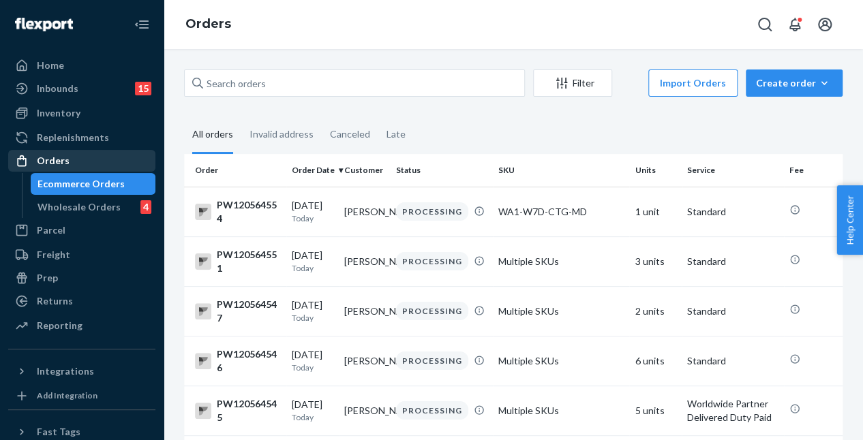
click at [93, 158] on div "Orders" at bounding box center [82, 160] width 144 height 19
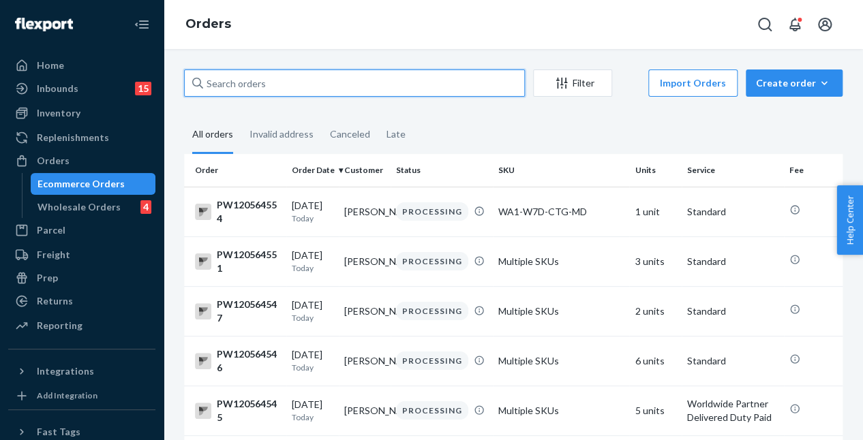
click at [277, 87] on input "text" at bounding box center [354, 83] width 341 height 27
paste input "PW120509101"
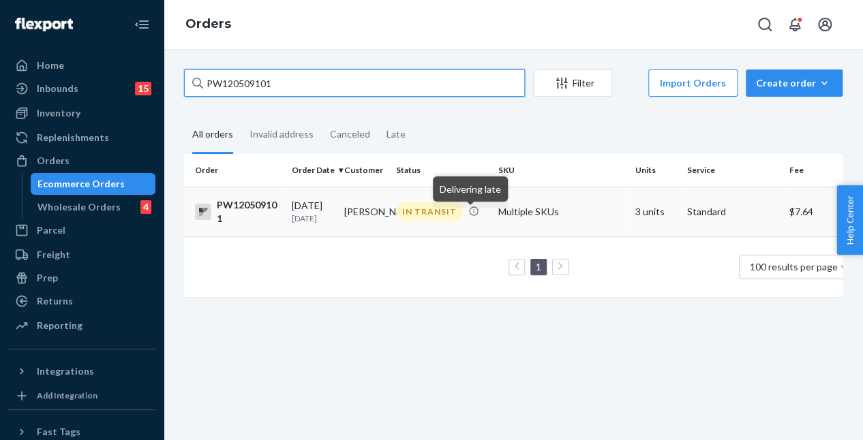
type input "PW120509101"
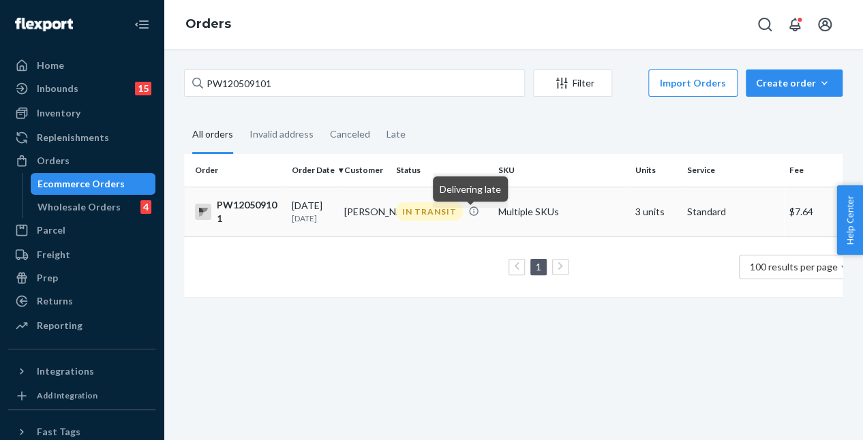
click at [475, 221] on div "IN TRANSIT" at bounding box center [441, 211] width 97 height 18
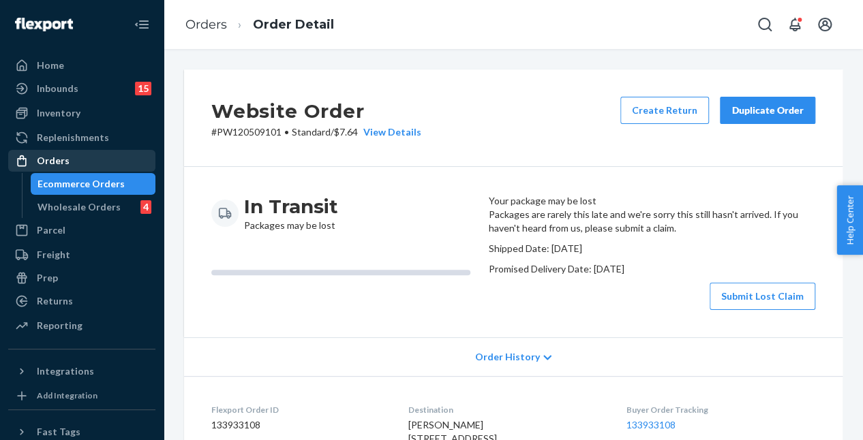
drag, startPoint x: 76, startPoint y: 168, endPoint x: 108, endPoint y: 168, distance: 32.0
click at [76, 168] on div "Orders" at bounding box center [82, 160] width 144 height 19
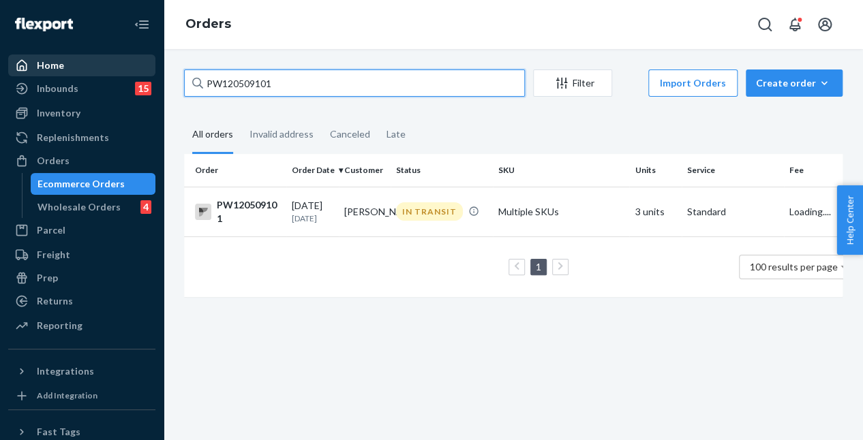
drag, startPoint x: 311, startPoint y: 78, endPoint x: 136, endPoint y: 62, distance: 175.9
click at [147, 65] on div "Home Inbounds 15 Shipping Plans Problems 15 Inventory Products Branded Packagin…" at bounding box center [431, 220] width 863 height 440
paste input "57216"
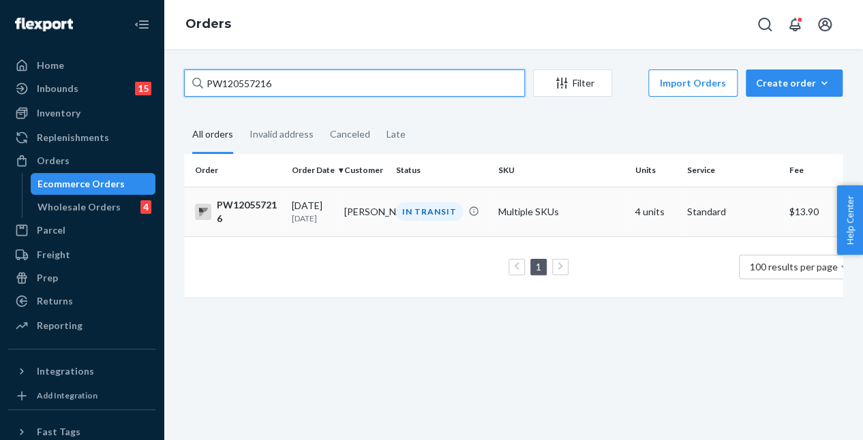
type input "PW120557216"
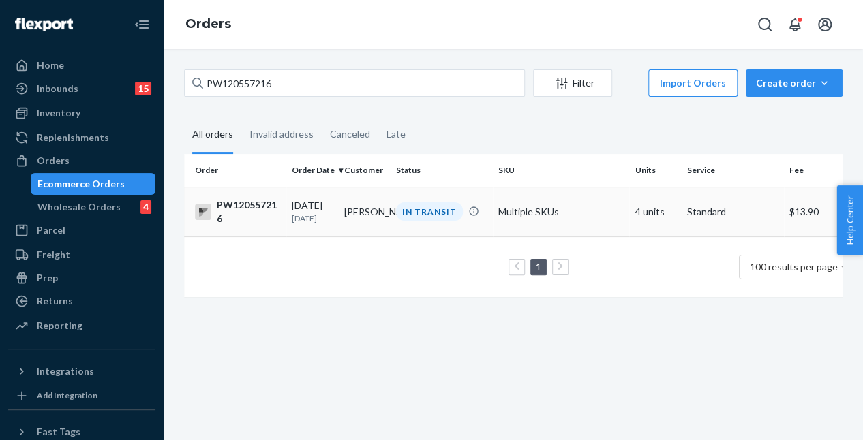
click at [401, 211] on div "IN TRANSIT" at bounding box center [429, 211] width 67 height 18
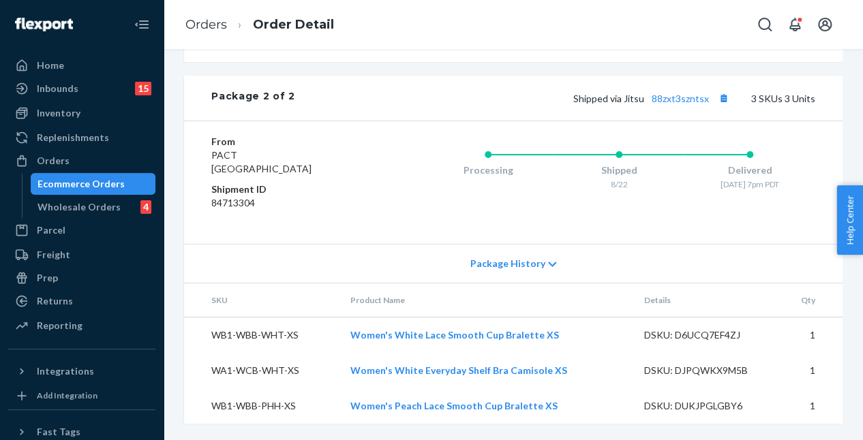
scroll to position [657, 0]
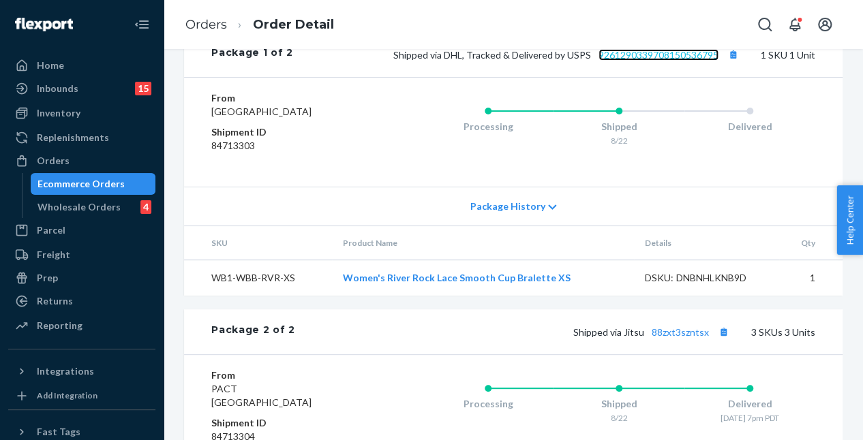
click at [635, 61] on link "9261290339708150536795" at bounding box center [658, 55] width 120 height 12
click at [60, 163] on div "Orders" at bounding box center [53, 161] width 33 height 14
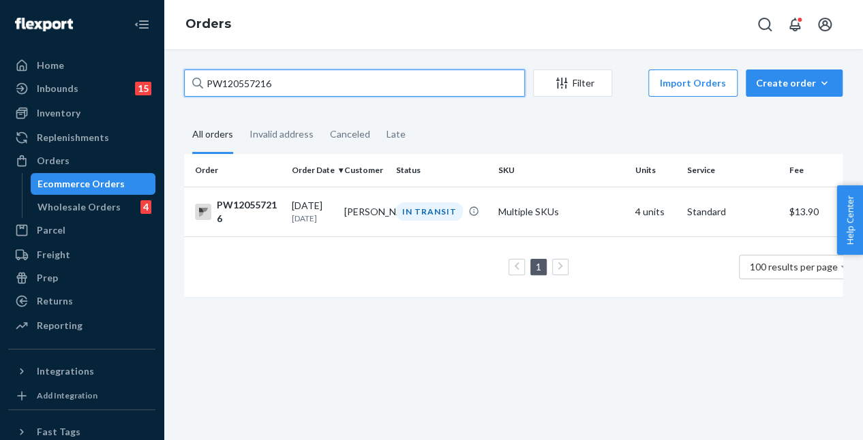
drag, startPoint x: 303, startPoint y: 70, endPoint x: 191, endPoint y: 78, distance: 111.4
click at [192, 78] on div "PW120557216" at bounding box center [354, 83] width 341 height 27
paste input "PW120515611"
type input "PW120515611"
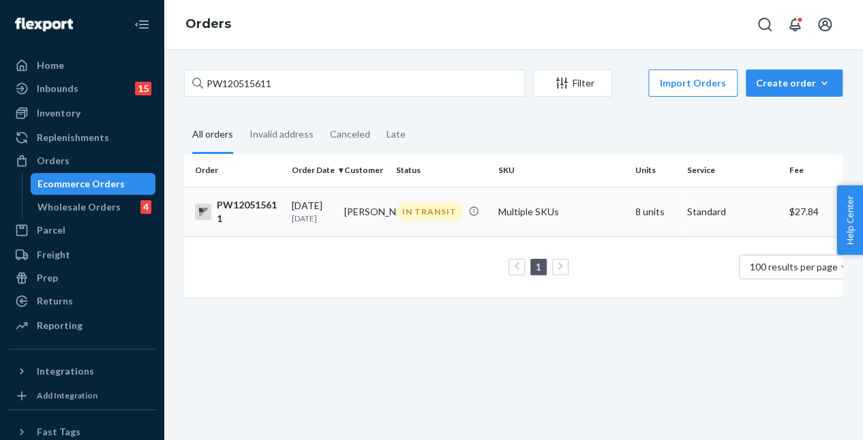
click at [425, 226] on td "IN TRANSIT" at bounding box center [441, 212] width 102 height 50
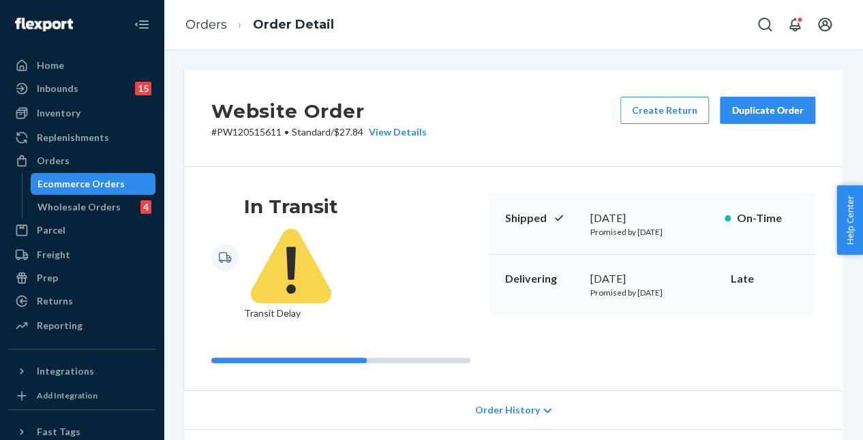
click at [452, 174] on div "In Transit Transit Delay Shipped August 9, 2025 Promised by August 11, 2025 On-…" at bounding box center [513, 279] width 658 height 224
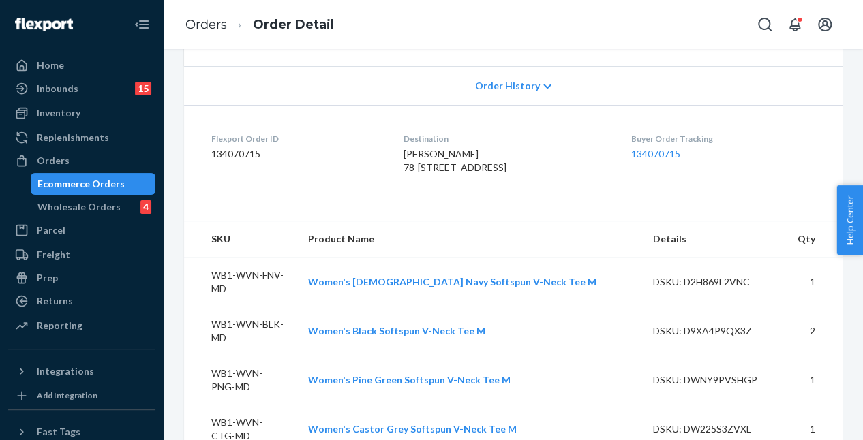
scroll to position [341, 0]
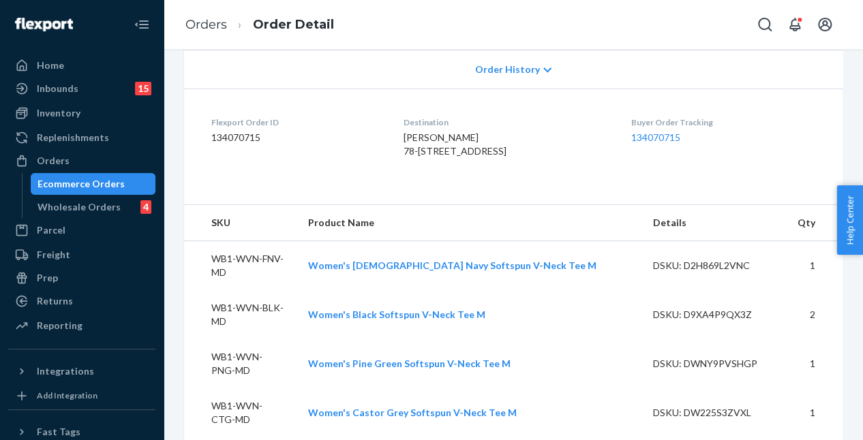
click at [169, 187] on div "Website Order # PW120515611 • Standard / $27.84 View Details Create Return Dupl…" at bounding box center [513, 244] width 699 height 391
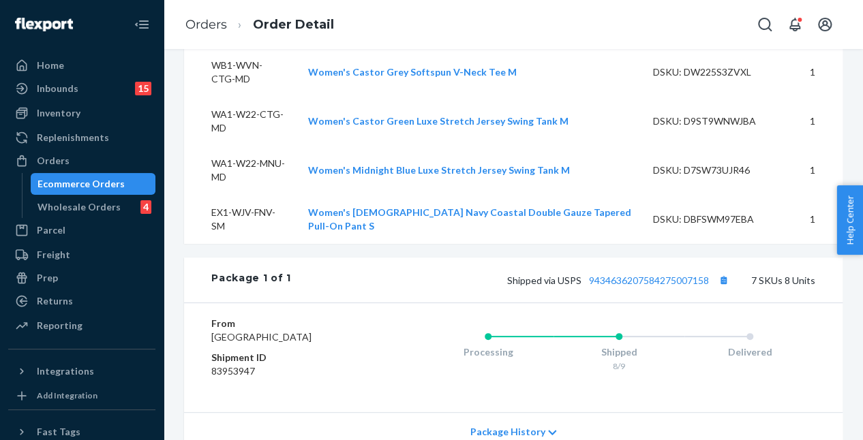
scroll to position [545, 0]
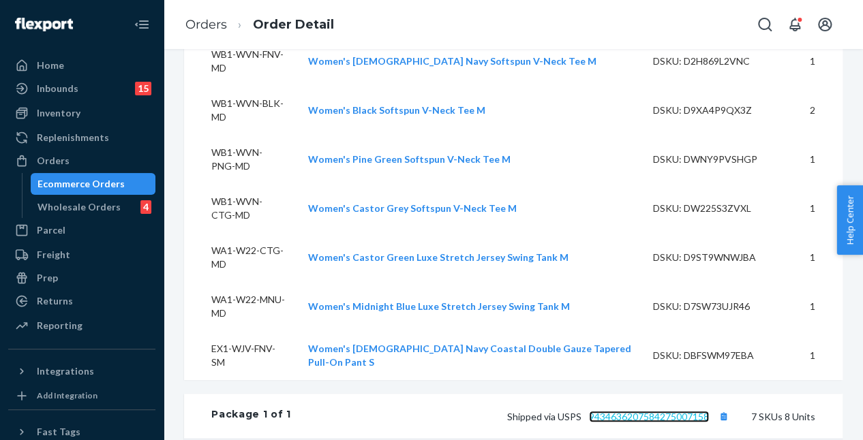
click at [641, 411] on link "9434636207584275007158" at bounding box center [649, 417] width 120 height 12
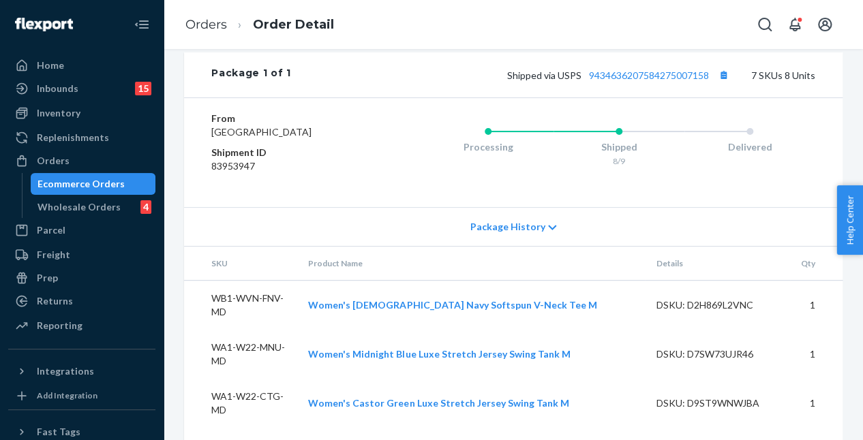
scroll to position [614, 0]
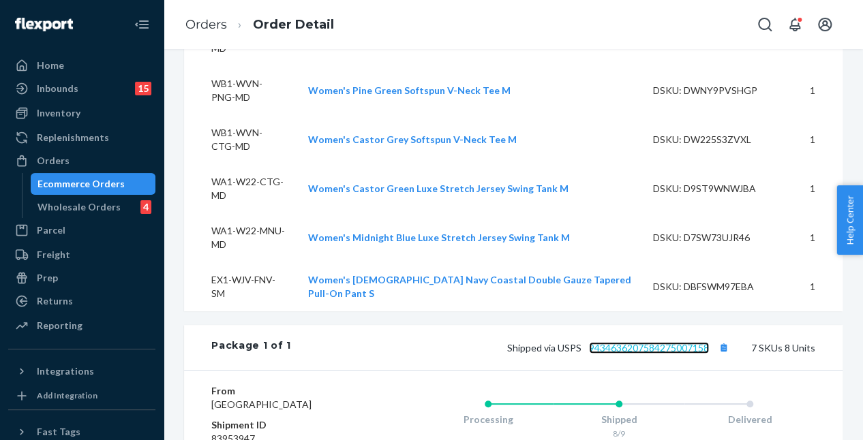
click at [617, 342] on link "9434636207584275007158" at bounding box center [649, 348] width 120 height 12
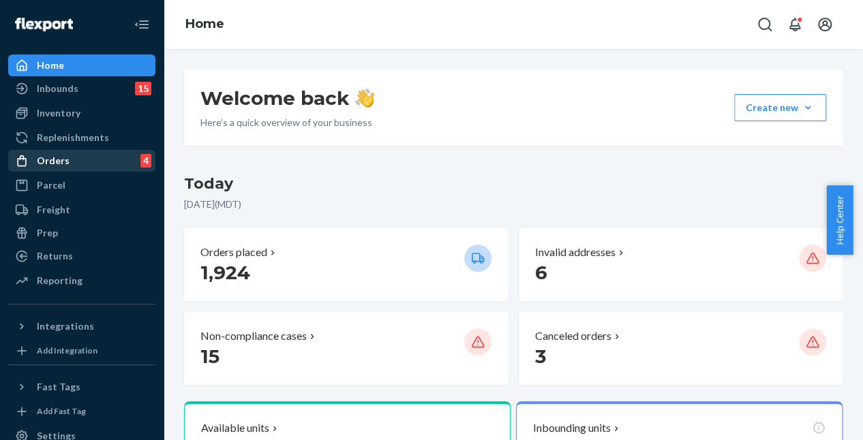
click at [80, 157] on div "Orders 4" at bounding box center [82, 160] width 144 height 19
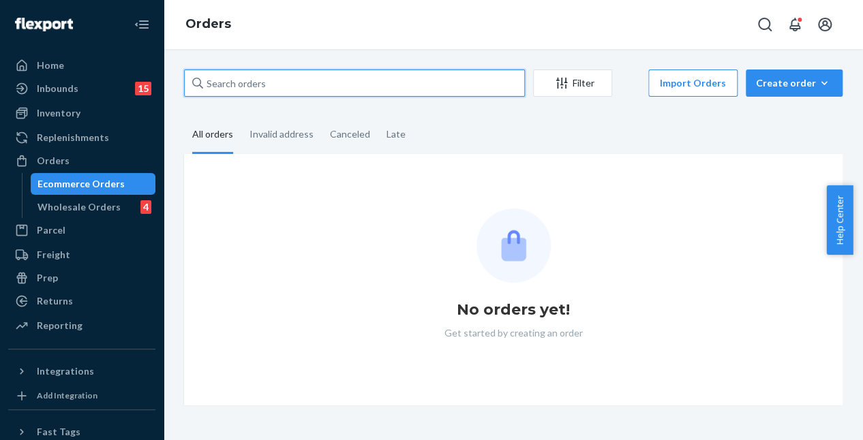
click at [303, 89] on input "text" at bounding box center [354, 83] width 341 height 27
paste input "PW120501704"
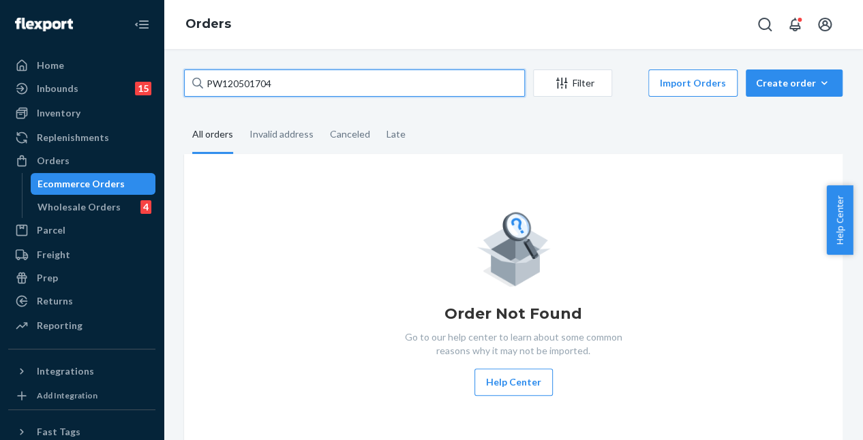
type input "PW120501704"
drag, startPoint x: 303, startPoint y: 89, endPoint x: 148, endPoint y: 76, distance: 156.0
click at [148, 76] on div "Home Inbounds 15 Shipping Plans Problems 15 Inventory Products Branded Packagin…" at bounding box center [431, 220] width 863 height 440
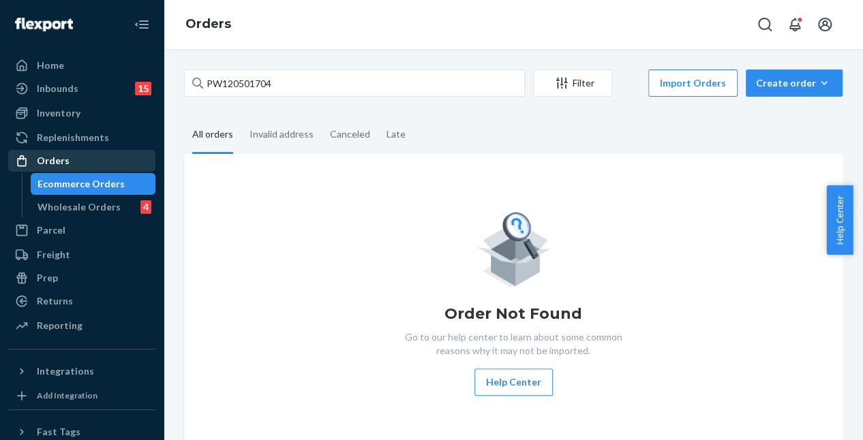
click at [74, 152] on div "Orders" at bounding box center [82, 160] width 144 height 19
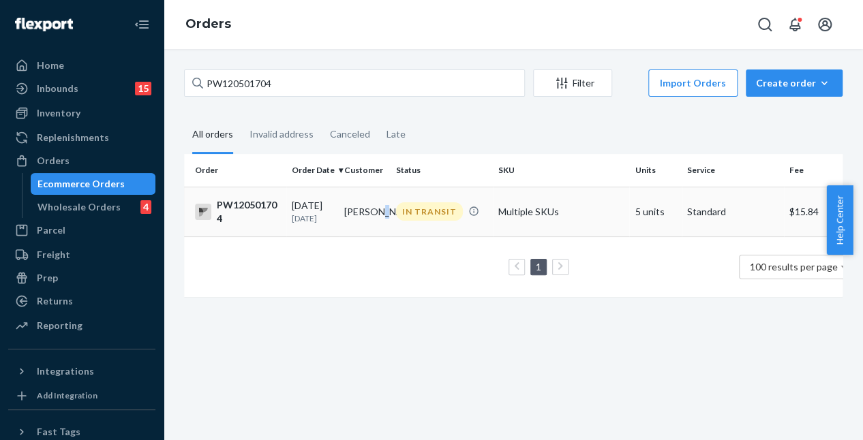
click at [357, 233] on td "[PERSON_NAME]" at bounding box center [365, 212] width 52 height 50
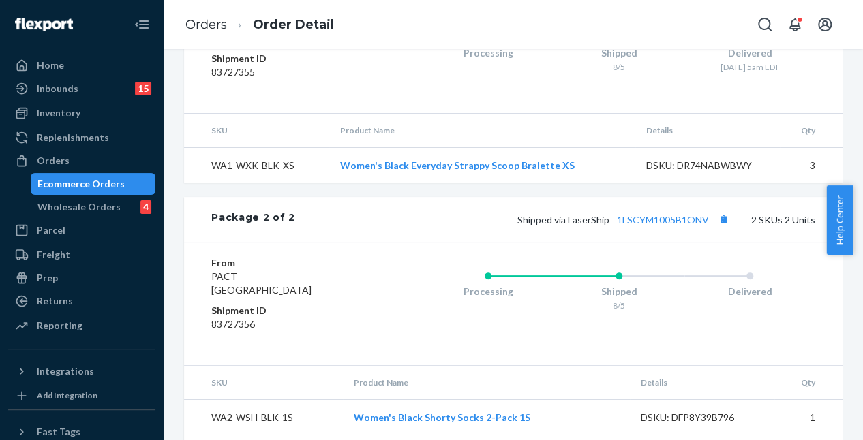
scroll to position [814, 0]
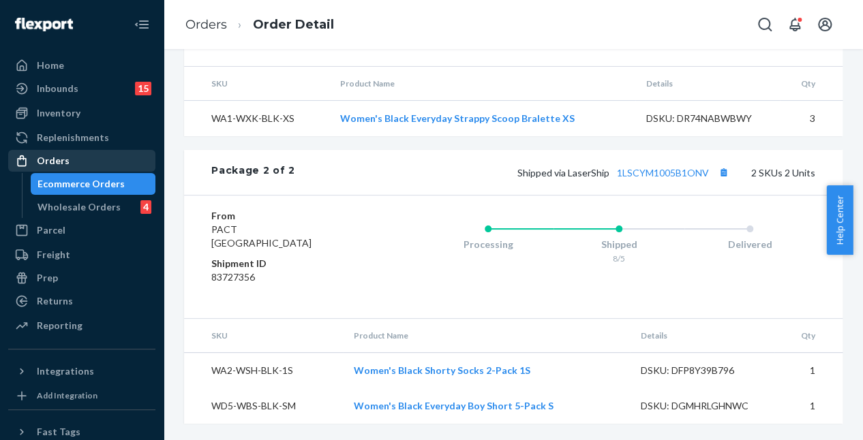
click at [49, 174] on div "Ecommerce Orders" at bounding box center [93, 183] width 123 height 19
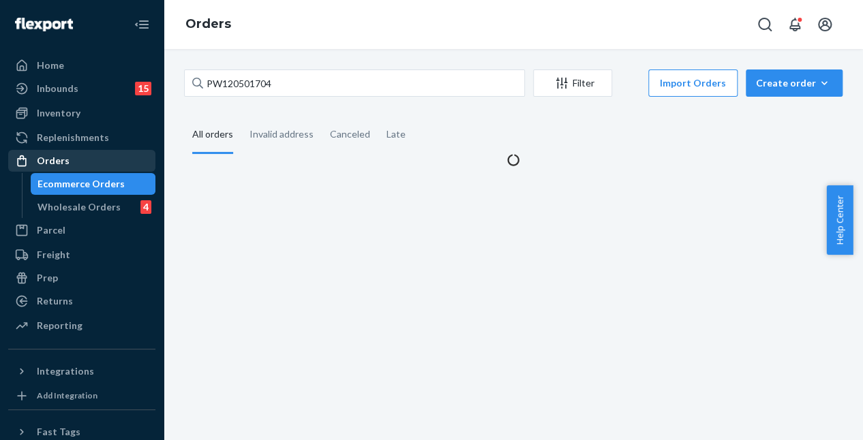
click at [57, 163] on div "Orders" at bounding box center [53, 161] width 33 height 14
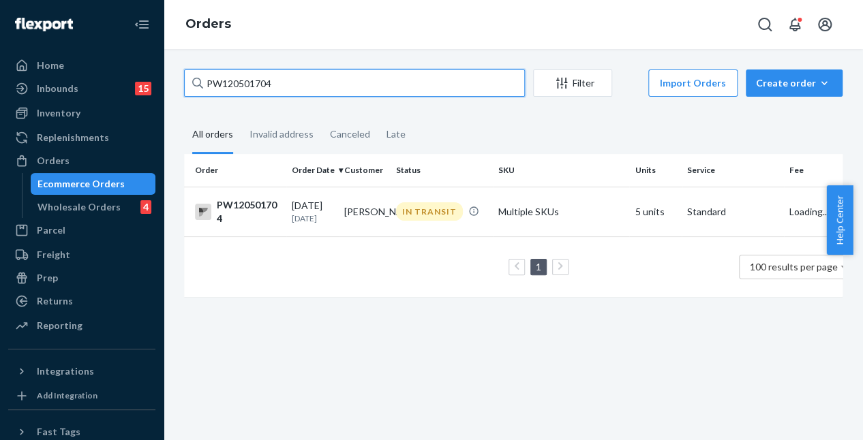
drag, startPoint x: 314, startPoint y: 76, endPoint x: 183, endPoint y: 70, distance: 131.0
click at [184, 70] on div "PW120501704" at bounding box center [354, 83] width 341 height 27
paste input "3118"
type input "PW120531184"
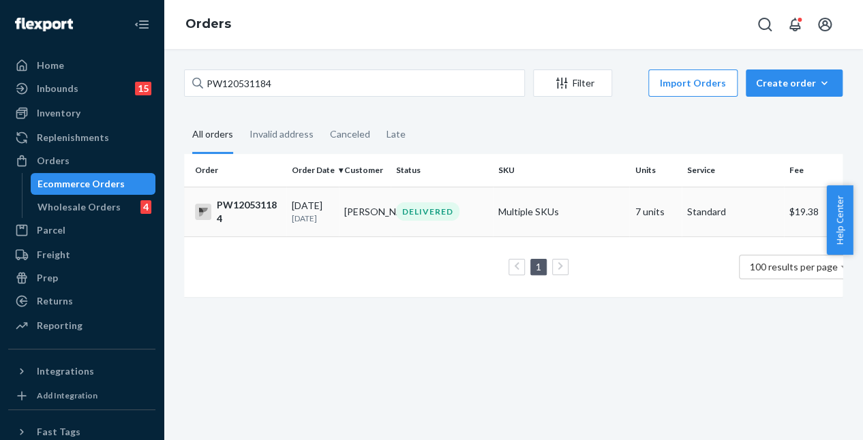
click at [392, 226] on td "DELIVERED" at bounding box center [441, 212] width 102 height 50
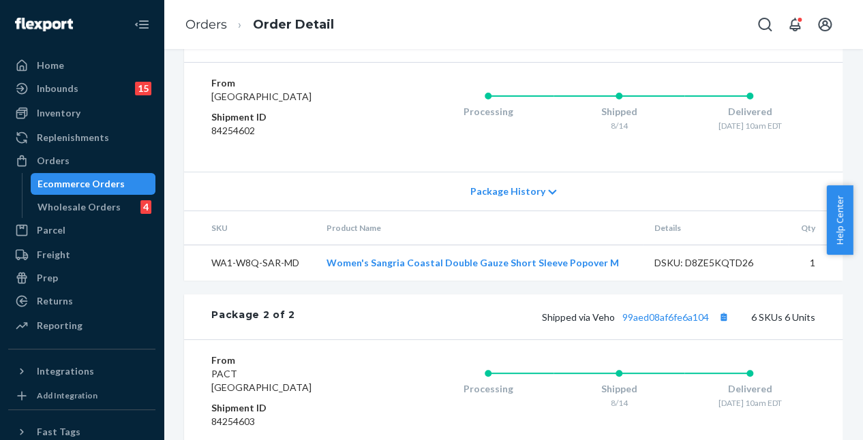
scroll to position [1006, 0]
